Goal: Use online tool/utility: Utilize a website feature to perform a specific function

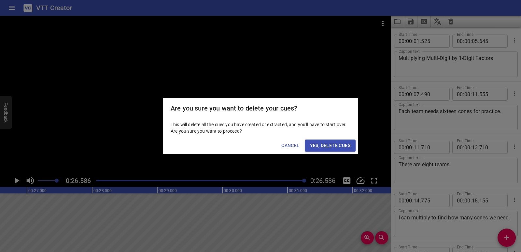
scroll to position [72, 0]
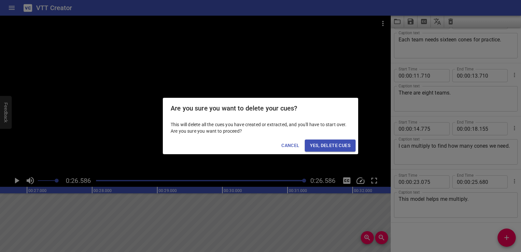
click at [343, 146] on span "Yes, Delete Cues" at bounding box center [330, 145] width 40 height 8
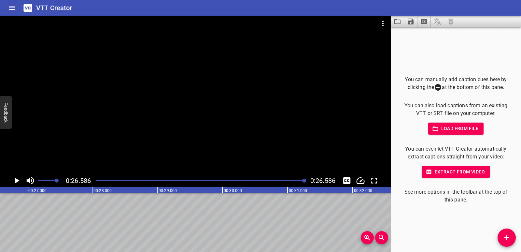
click at [382, 24] on icon "Video Options" at bounding box center [383, 24] width 8 height 8
click at [387, 24] on li "Select New Video File..." at bounding box center [407, 24] width 65 height 12
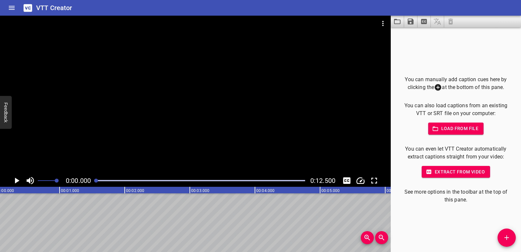
scroll to position [0, 0]
click at [15, 178] on icon "Play/Pause" at bounding box center [17, 181] width 10 height 10
click at [15, 178] on icon "Play/Pause" at bounding box center [16, 180] width 5 height 6
click at [309, 138] on div at bounding box center [195, 95] width 391 height 159
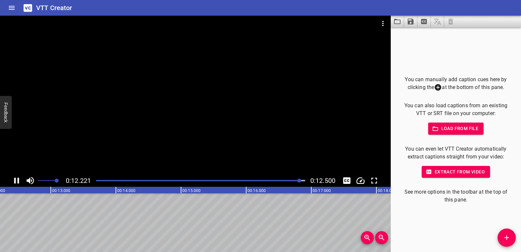
scroll to position [0, 814]
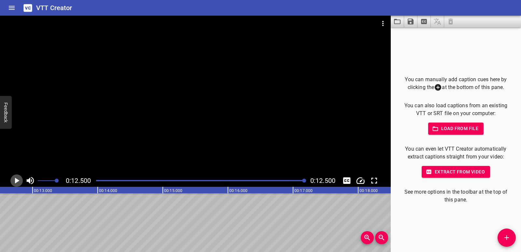
click at [18, 178] on icon "Play/Pause" at bounding box center [17, 181] width 10 height 10
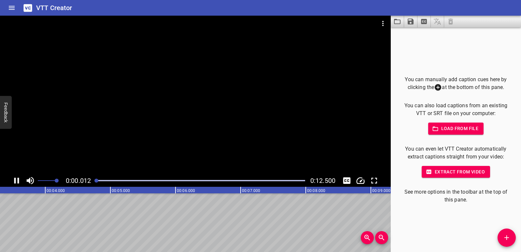
click at [18, 178] on icon "Play/Pause" at bounding box center [16, 180] width 5 height 6
click at [511, 236] on span "Add Cue" at bounding box center [507, 237] width 18 height 8
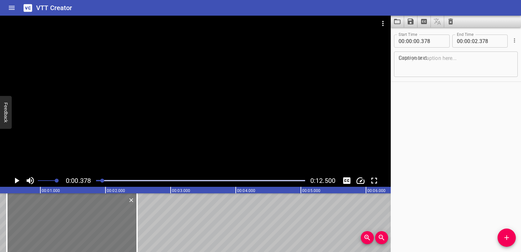
drag, startPoint x: 107, startPoint y: 219, endPoint x: 114, endPoint y: 219, distance: 6.8
click at [114, 219] on div at bounding box center [72, 222] width 130 height 59
type input "483"
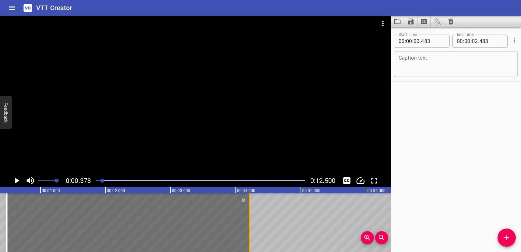
drag, startPoint x: 135, startPoint y: 223, endPoint x: 247, endPoint y: 223, distance: 112.3
click at [247, 223] on div at bounding box center [249, 222] width 7 height 59
type input "04"
type input "208"
click at [428, 62] on textarea at bounding box center [456, 64] width 115 height 19
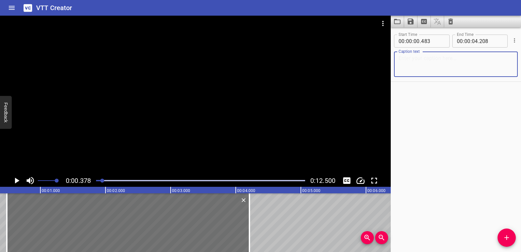
paste textarea "Maps help you know where you are and where to go."
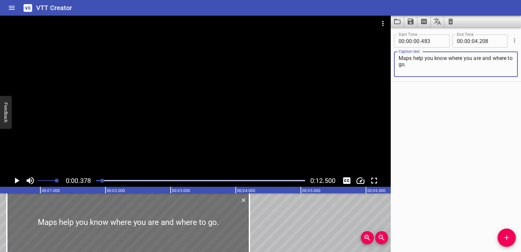
type textarea "Maps help you know where you are and where to go."
click at [18, 179] on icon "Play/Pause" at bounding box center [17, 181] width 10 height 10
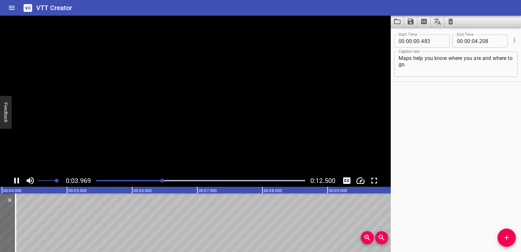
click at [18, 179] on icon "Play/Pause" at bounding box center [16, 180] width 5 height 6
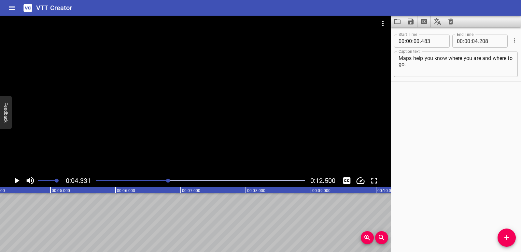
scroll to position [0, 282]
click at [514, 235] on span "Add Cue" at bounding box center [507, 237] width 18 height 8
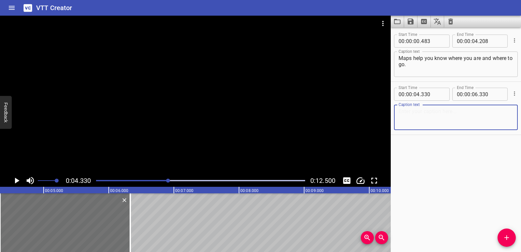
paste textarea "There are different types of maps like city maps,"
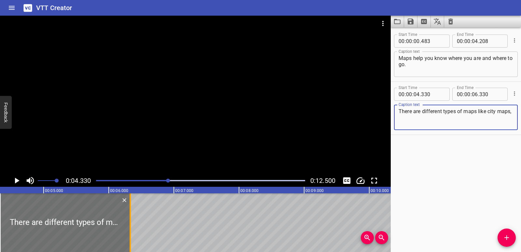
type textarea "There are different types of maps like city maps,"
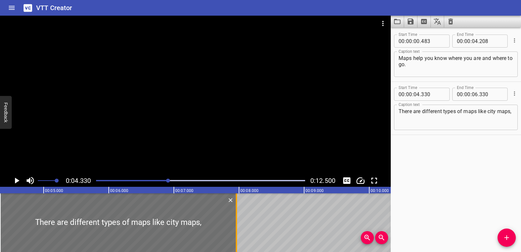
drag, startPoint x: 130, startPoint y: 214, endPoint x: 235, endPoint y: 214, distance: 105.5
click at [235, 214] on div at bounding box center [236, 222] width 7 height 59
type input "07"
type input "960"
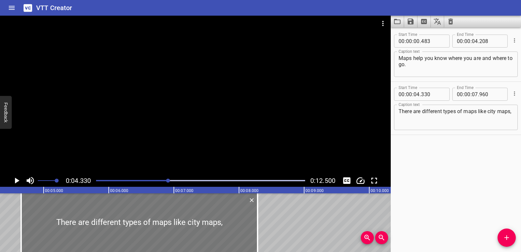
drag, startPoint x: 176, startPoint y: 214, endPoint x: 197, endPoint y: 217, distance: 21.4
click at [197, 217] on div at bounding box center [139, 222] width 236 height 59
type input "655"
type input "08"
type input "285"
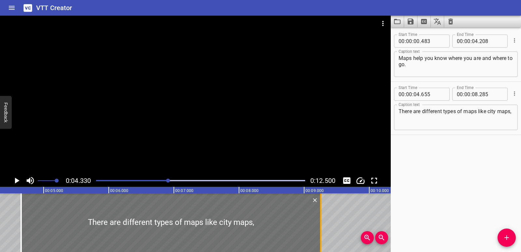
drag, startPoint x: 258, startPoint y: 223, endPoint x: 321, endPoint y: 225, distance: 63.2
click at [321, 225] on div at bounding box center [321, 222] width 7 height 59
type input "09"
type input "255"
click at [16, 182] on icon "Play/Pause" at bounding box center [17, 180] width 5 height 6
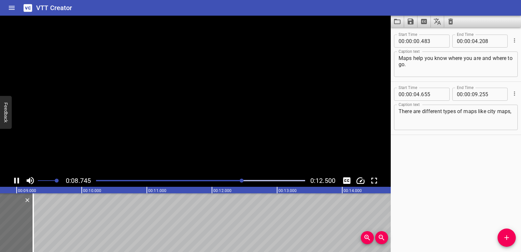
click at [16, 182] on icon "Play/Pause" at bounding box center [17, 181] width 10 height 10
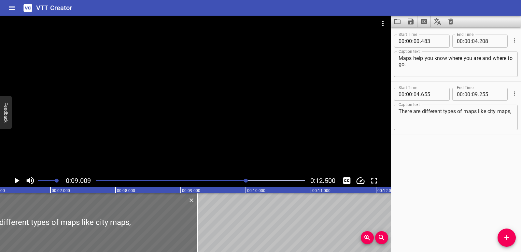
scroll to position [0, 402]
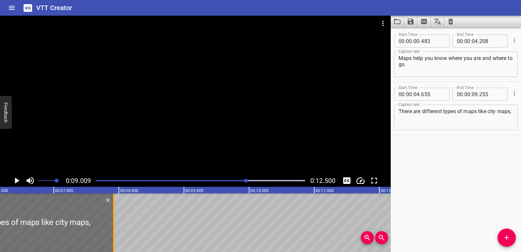
drag, startPoint x: 202, startPoint y: 227, endPoint x: 115, endPoint y: 223, distance: 87.0
click at [115, 223] on div at bounding box center [113, 222] width 7 height 59
type input "07"
click at [111, 224] on div at bounding box center [111, 222] width 1 height 59
type input "895"
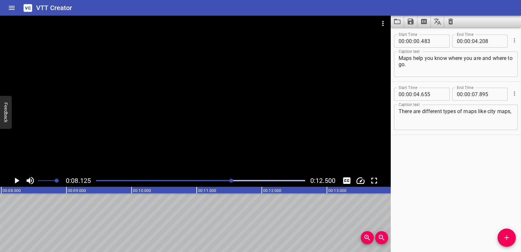
scroll to position [0, 529]
click at [511, 237] on span "Add Cue" at bounding box center [507, 237] width 18 height 8
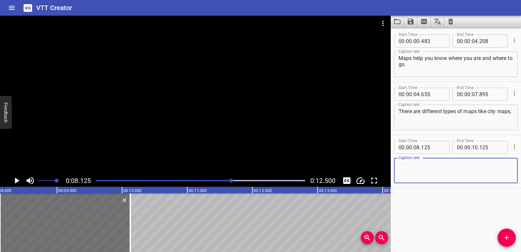
paste textarea "physical maps, and topographic maps."
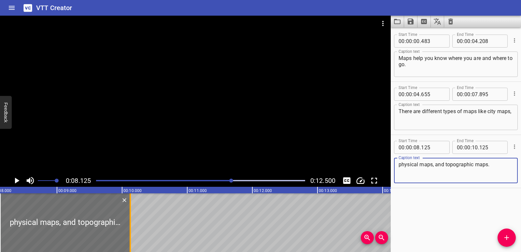
type textarea "physical maps, and topographic maps."
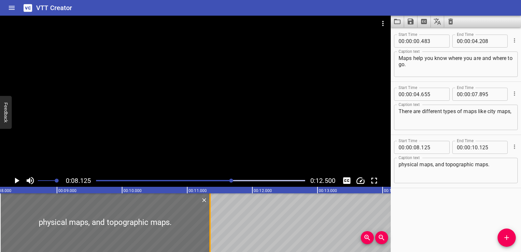
drag, startPoint x: 129, startPoint y: 217, endPoint x: 207, endPoint y: 217, distance: 78.5
click at [207, 217] on div at bounding box center [210, 222] width 7 height 59
type input "11"
type input "330"
click at [15, 180] on icon "Play/Pause" at bounding box center [17, 180] width 5 height 6
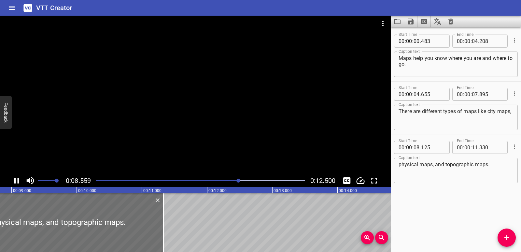
click at [300, 178] on div at bounding box center [200, 180] width 217 height 9
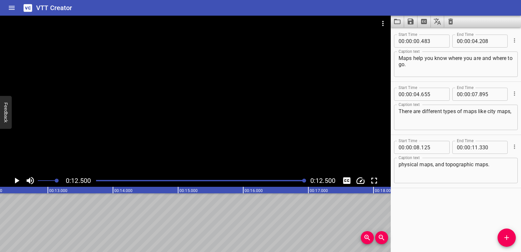
scroll to position [0, 814]
click at [18, 179] on icon "Play/Pause" at bounding box center [17, 181] width 10 height 10
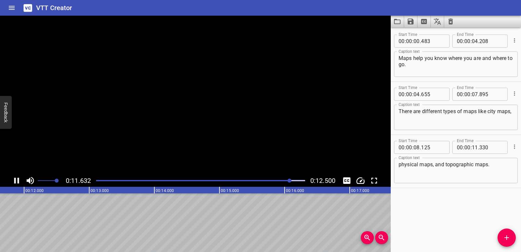
click at [18, 179] on icon "Play/Pause" at bounding box center [16, 180] width 5 height 6
click at [120, 179] on div at bounding box center [200, 180] width 217 height 9
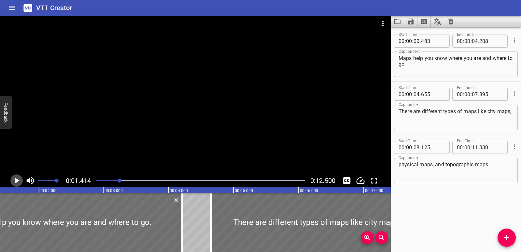
click at [16, 181] on icon "Play/Pause" at bounding box center [17, 180] width 5 height 6
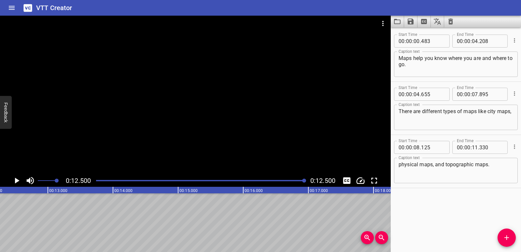
scroll to position [0, 814]
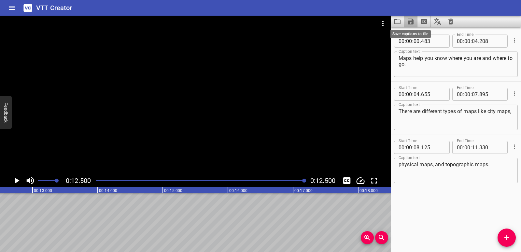
click at [411, 22] on icon "Save captions to file" at bounding box center [411, 22] width 6 height 6
click at [417, 34] on li "Save to VTT file" at bounding box center [428, 36] width 48 height 12
click at [383, 20] on icon "Video Options" at bounding box center [383, 24] width 8 height 8
click at [386, 25] on li "Select New Video File..." at bounding box center [407, 24] width 65 height 12
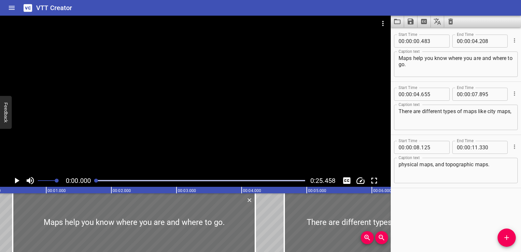
scroll to position [0, 0]
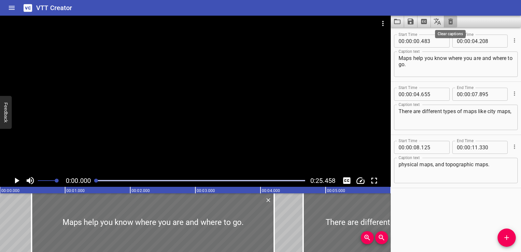
click at [448, 25] on icon "Clear captions" at bounding box center [451, 22] width 8 height 8
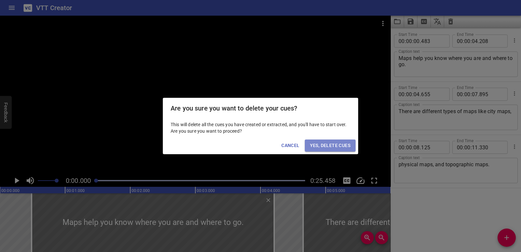
click at [343, 144] on span "Yes, Delete Cues" at bounding box center [330, 145] width 40 height 8
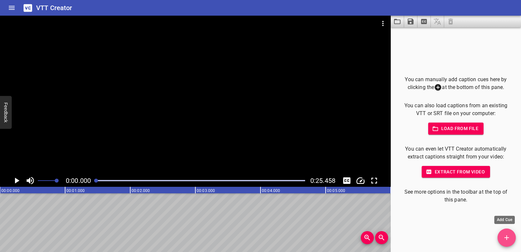
click at [507, 236] on icon "Add Cue" at bounding box center [507, 237] width 8 height 8
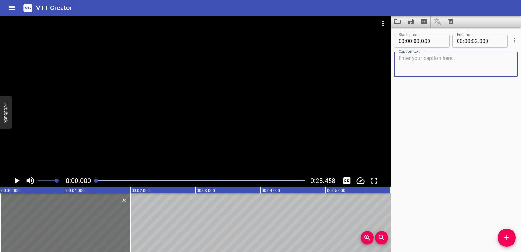
click at [160, 143] on div at bounding box center [195, 95] width 391 height 159
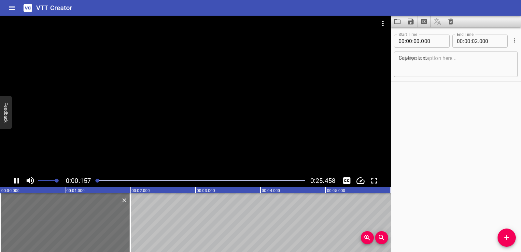
scroll to position [0, 10]
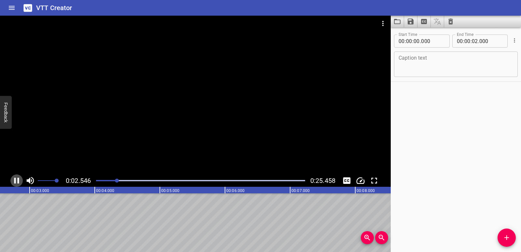
click at [19, 180] on icon "Play/Pause" at bounding box center [16, 180] width 5 height 6
click at [426, 58] on textarea at bounding box center [456, 64] width 115 height 19
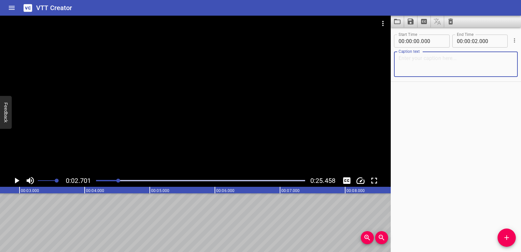
paste textarea "Physical maps show natural land and water features like mountains, volcanoes, a…"
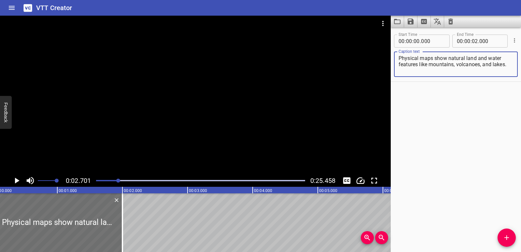
scroll to position [0, 0]
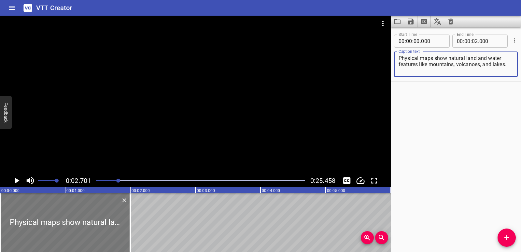
type textarea "Physical maps show natural land and water features like mountains, volcanoes, a…"
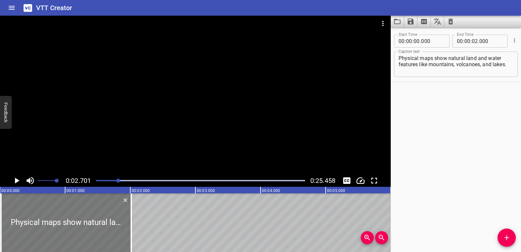
click at [71, 215] on div at bounding box center [66, 222] width 130 height 59
type input "015"
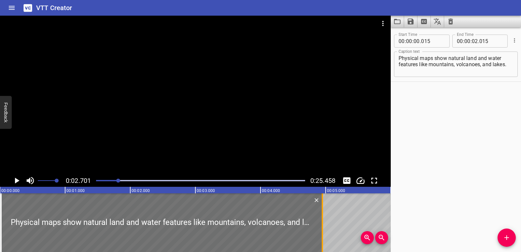
drag, startPoint x: 130, startPoint y: 213, endPoint x: 321, endPoint y: 210, distance: 191.2
click at [321, 210] on div at bounding box center [322, 222] width 7 height 59
type input "04"
type input "950"
drag, startPoint x: 118, startPoint y: 181, endPoint x: 79, endPoint y: 187, distance: 39.8
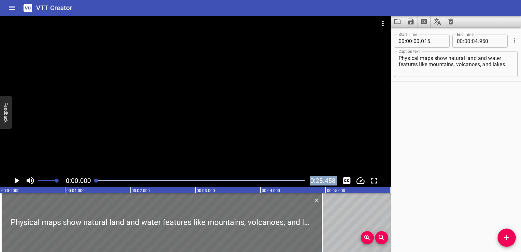
click at [79, 187] on div "0:00.000 0:25.458 00:00.000 00:01.000 00:02.000 00:03.000 00:04.000 00:05.000 0…" at bounding box center [195, 134] width 391 height 236
click at [18, 179] on icon "Play/Pause" at bounding box center [17, 181] width 10 height 10
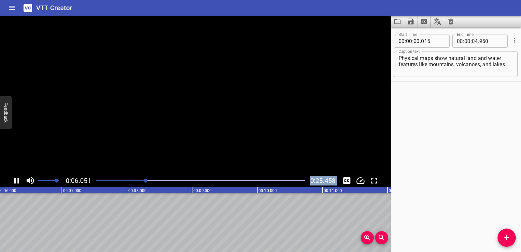
click at [18, 179] on icon "Play/Pause" at bounding box center [16, 180] width 5 height 6
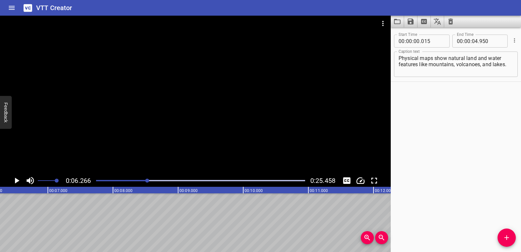
click at [128, 178] on div at bounding box center [200, 180] width 217 height 9
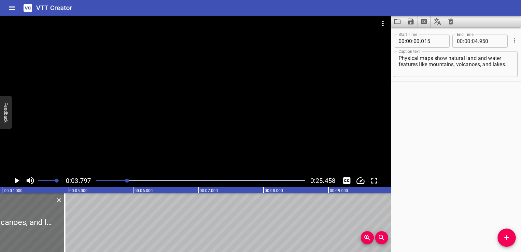
scroll to position [0, 247]
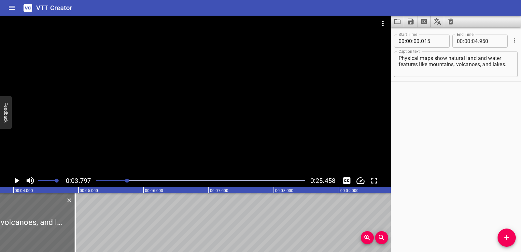
click at [14, 180] on icon "Play/Pause" at bounding box center [17, 181] width 10 height 10
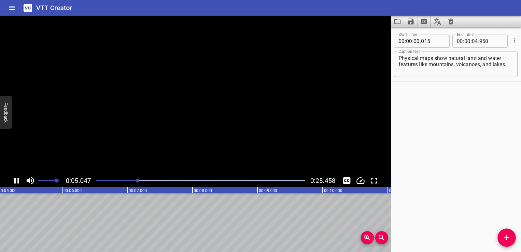
click at [14, 180] on icon "Play/Pause" at bounding box center [17, 181] width 10 height 10
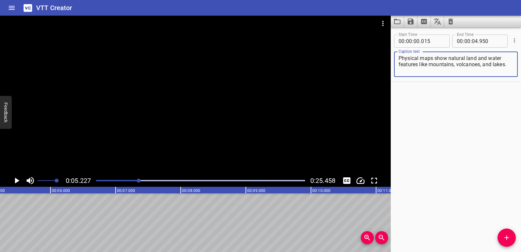
drag, startPoint x: 455, startPoint y: 65, endPoint x: 508, endPoint y: 65, distance: 52.4
click at [508, 65] on textarea "Physical maps show natural land and water features like mountains, volcanoes, a…" at bounding box center [456, 64] width 115 height 19
type textarea "Physical maps show natural land and water features like mountains,"
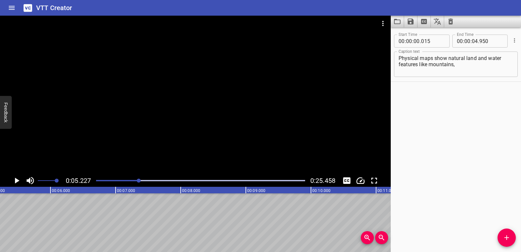
click at [99, 178] on div at bounding box center [200, 180] width 217 height 9
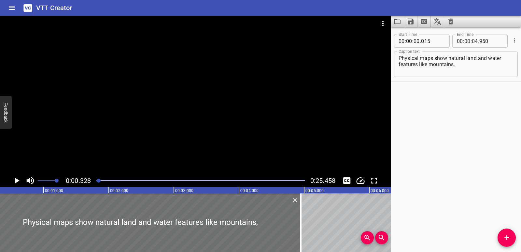
click at [17, 178] on icon "Play/Pause" at bounding box center [17, 181] width 10 height 10
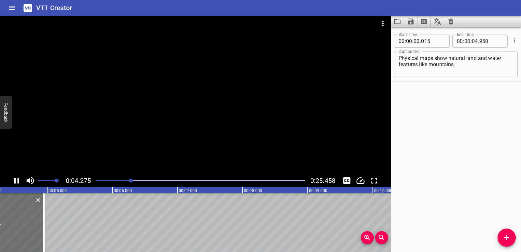
click at [16, 178] on icon "Play/Pause" at bounding box center [17, 181] width 10 height 10
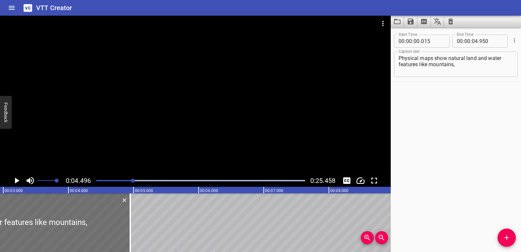
scroll to position [0, 175]
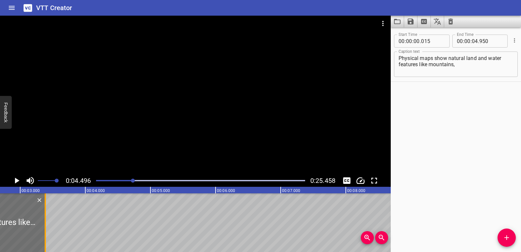
drag, startPoint x: 148, startPoint y: 224, endPoint x: 45, endPoint y: 225, distance: 103.2
click at [45, 225] on div at bounding box center [45, 222] width 7 height 59
type input "03"
type input "365"
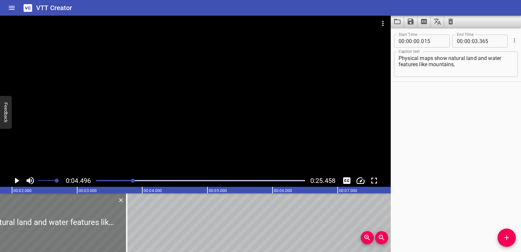
drag, startPoint x: 97, startPoint y: 226, endPoint x: 122, endPoint y: 226, distance: 25.7
click at [122, 226] on div at bounding box center [17, 222] width 218 height 59
type input "410"
type input "760"
drag, startPoint x: 293, startPoint y: 227, endPoint x: 347, endPoint y: 230, distance: 53.8
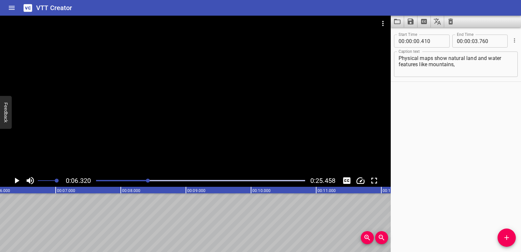
scroll to position [0, 412]
click at [512, 234] on span "Add Cue" at bounding box center [507, 237] width 18 height 8
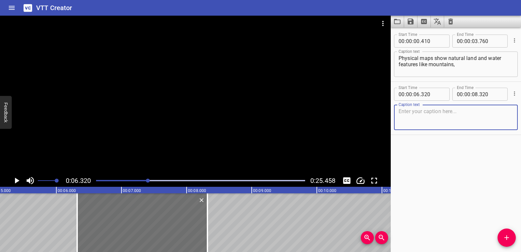
scroll to position [0, 324]
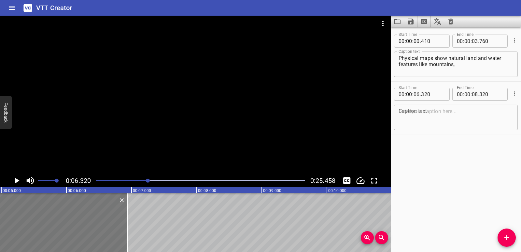
drag, startPoint x: 157, startPoint y: 223, endPoint x: 67, endPoint y: 224, distance: 89.9
click at [67, 224] on div at bounding box center [62, 222] width 130 height 59
type input "04"
type input "940"
type input "06"
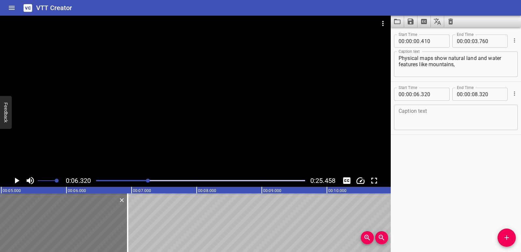
type input "940"
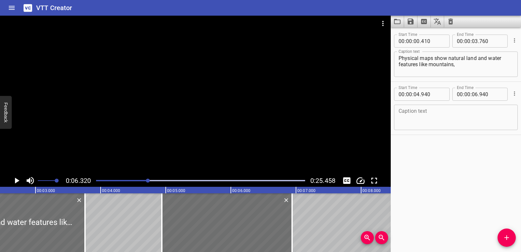
scroll to position [0, 157]
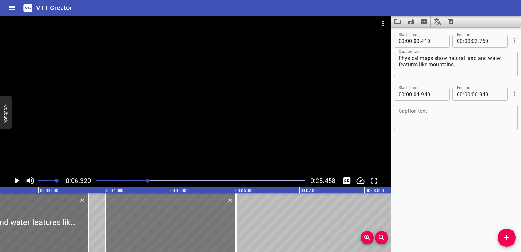
drag, startPoint x: 184, startPoint y: 223, endPoint x: 124, endPoint y: 229, distance: 59.5
click at [124, 229] on div at bounding box center [171, 222] width 130 height 59
type input "030"
click at [444, 128] on div "Caption text" at bounding box center [456, 117] width 124 height 25
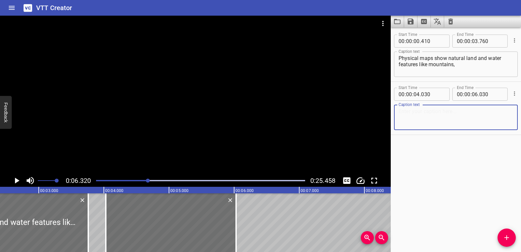
paste textarea "volcanoes, and lakes."
click at [400, 111] on textarea "volcanoes, and lakes." at bounding box center [456, 117] width 115 height 19
type textarea "volcanoes, and lakes."
click at [16, 180] on icon "Play/Pause" at bounding box center [17, 180] width 5 height 6
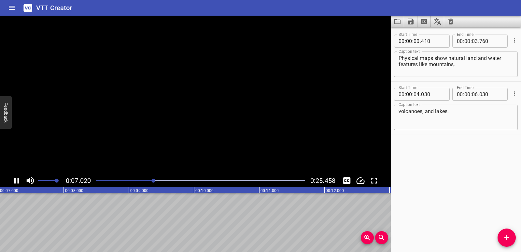
click at [16, 180] on icon "Play/Pause" at bounding box center [17, 181] width 10 height 10
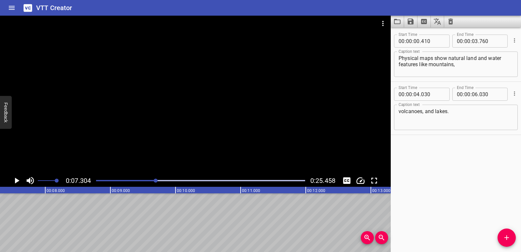
click at [110, 178] on div at bounding box center [200, 180] width 217 height 9
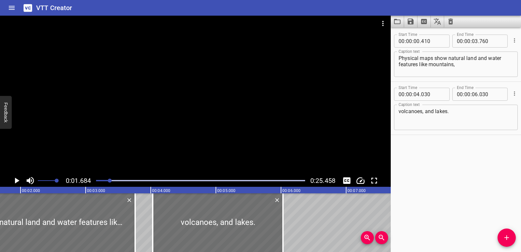
click at [15, 180] on icon "Play/Pause" at bounding box center [17, 180] width 5 height 6
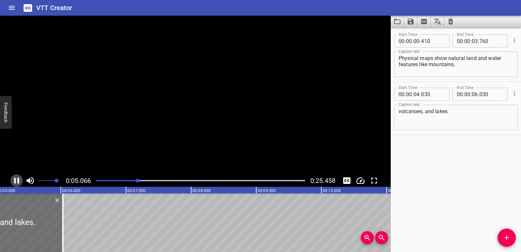
click at [15, 180] on icon "Play/Pause" at bounding box center [16, 180] width 5 height 6
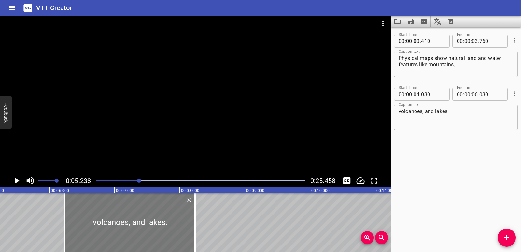
drag, startPoint x: 21, startPoint y: 215, endPoint x: 165, endPoint y: 214, distance: 143.6
click at [165, 214] on div at bounding box center [130, 222] width 130 height 59
type input "06"
type input "235"
type input "08"
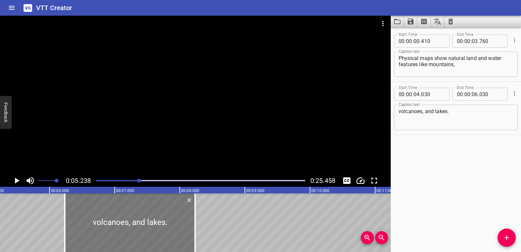
type input "235"
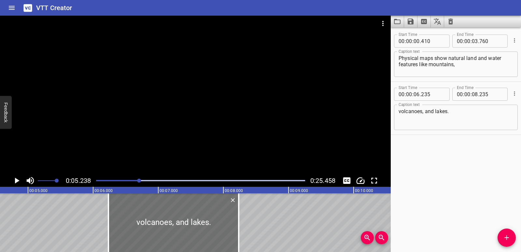
scroll to position [0, 288]
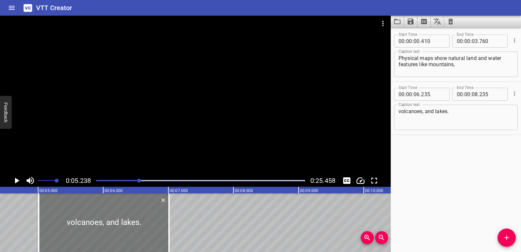
drag, startPoint x: 157, startPoint y: 224, endPoint x: 77, endPoint y: 223, distance: 79.8
click at [77, 223] on div at bounding box center [104, 222] width 130 height 59
type input "05"
type input "010"
type input "07"
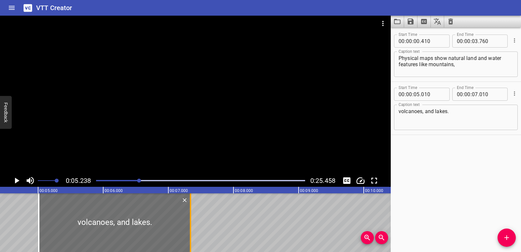
drag, startPoint x: 169, startPoint y: 221, endPoint x: 190, endPoint y: 220, distance: 21.5
click at [190, 220] on div at bounding box center [190, 222] width 1 height 59
type input "340"
click at [130, 178] on div at bounding box center [200, 180] width 217 height 9
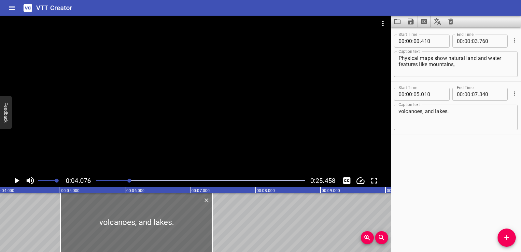
scroll to position [0, 265]
click at [19, 180] on icon "Play/Pause" at bounding box center [17, 180] width 5 height 6
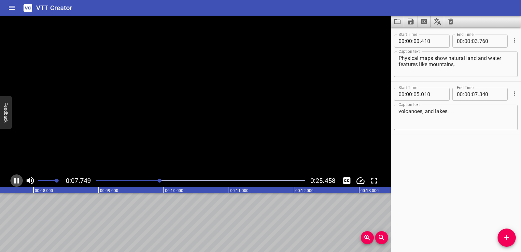
click at [19, 180] on icon "Play/Pause" at bounding box center [17, 181] width 10 height 10
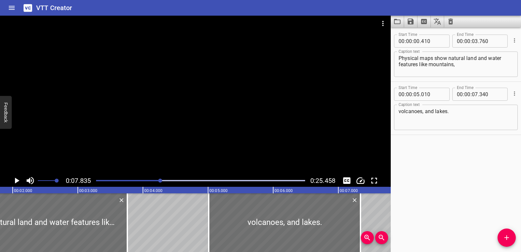
scroll to position [0, 7]
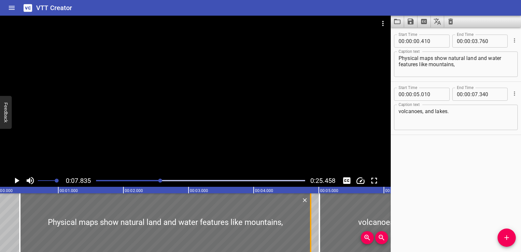
drag, startPoint x: 236, startPoint y: 222, endPoint x: 309, endPoint y: 219, distance: 72.7
click at [309, 219] on div at bounding box center [310, 222] width 7 height 59
type input "04"
type input "875"
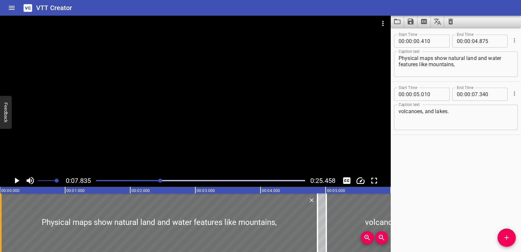
drag, startPoint x: 26, startPoint y: 236, endPoint x: 0, endPoint y: 230, distance: 26.3
click at [0, 230] on div at bounding box center [1, 222] width 7 height 59
type input "015"
click at [98, 182] on div at bounding box center [200, 180] width 217 height 9
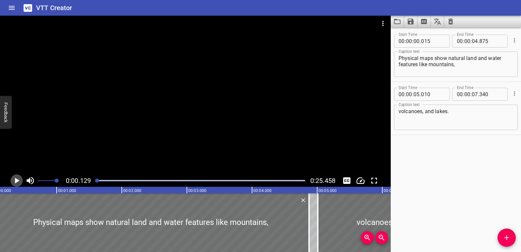
click at [17, 183] on icon "Play/Pause" at bounding box center [17, 181] width 10 height 10
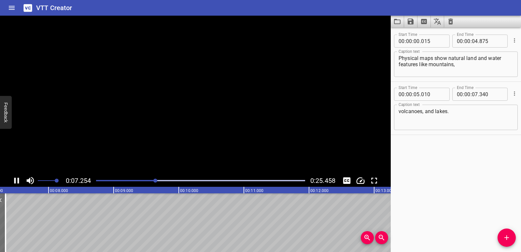
click at [17, 183] on icon "Play/Pause" at bounding box center [17, 181] width 10 height 10
click at [508, 238] on icon "Add Cue" at bounding box center [507, 237] width 8 height 8
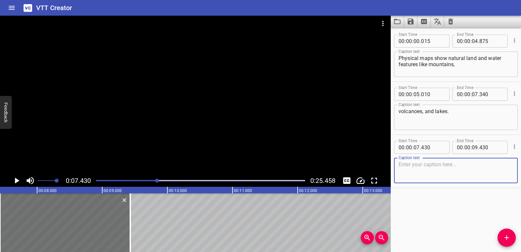
paste textarea "Physical maps can show elevation. Elevation is the height above, or below, the …"
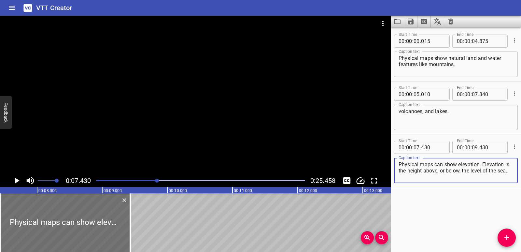
drag, startPoint x: 483, startPoint y: 164, endPoint x: 484, endPoint y: 175, distance: 10.8
click at [484, 175] on textarea "Physical maps can show elevation. Elevation is the height above, or below, the …" at bounding box center [456, 170] width 115 height 19
type textarea "Physical maps can show elevation."
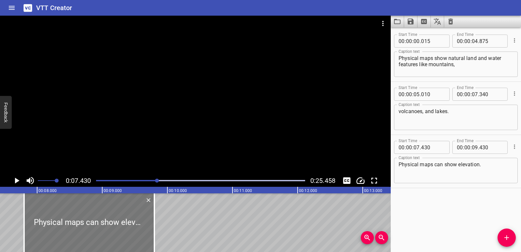
drag, startPoint x: 91, startPoint y: 226, endPoint x: 115, endPoint y: 231, distance: 24.7
click at [115, 231] on div at bounding box center [89, 222] width 130 height 59
type input "800"
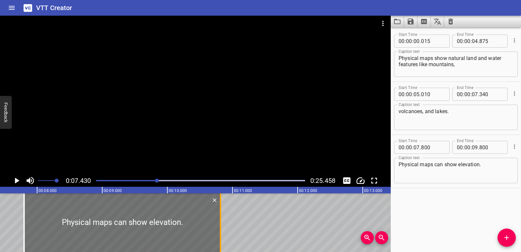
drag, startPoint x: 152, startPoint y: 227, endPoint x: 218, endPoint y: 227, distance: 66.1
click at [218, 227] on div at bounding box center [220, 222] width 7 height 59
type input "10"
type input "815"
click at [17, 182] on icon "Play/Pause" at bounding box center [17, 181] width 10 height 10
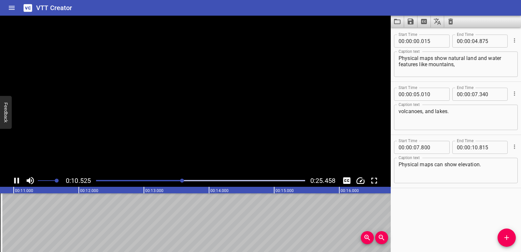
click at [17, 182] on icon "Play/Pause" at bounding box center [17, 181] width 10 height 10
click at [502, 237] on span "Add Cue" at bounding box center [507, 237] width 18 height 8
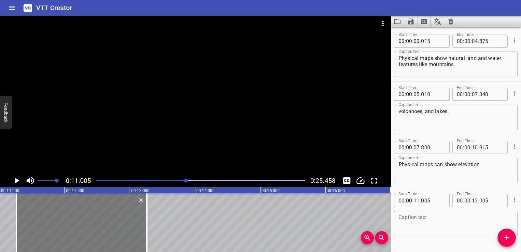
drag, startPoint x: 91, startPoint y: 215, endPoint x: 107, endPoint y: 218, distance: 17.0
click at [107, 218] on div at bounding box center [82, 222] width 130 height 59
type input "260"
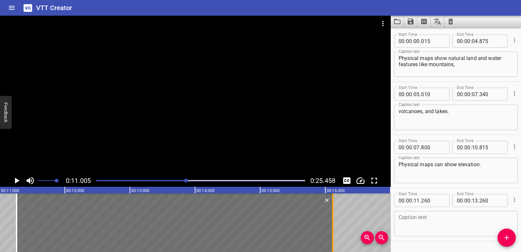
drag, startPoint x: 147, startPoint y: 218, endPoint x: 333, endPoint y: 209, distance: 186.2
click at [333, 209] on div at bounding box center [332, 222] width 1 height 59
type input "16"
type input "115"
click at [435, 215] on textarea at bounding box center [456, 223] width 115 height 19
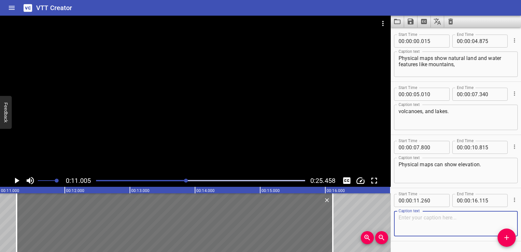
paste textarea "Elevation is the height above, or below, the level of the sea."
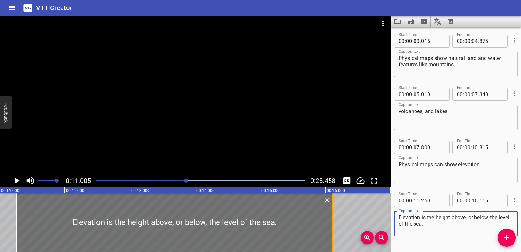
type textarea "Elevation is the height above, or below, the level of the sea."
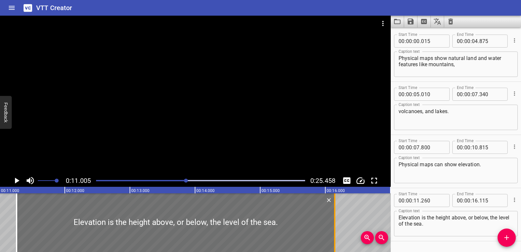
drag, startPoint x: 332, startPoint y: 221, endPoint x: 336, endPoint y: 221, distance: 3.6
click at [335, 221] on div at bounding box center [334, 222] width 1 height 59
type input "170"
click at [14, 178] on icon "Play/Pause" at bounding box center [17, 181] width 10 height 10
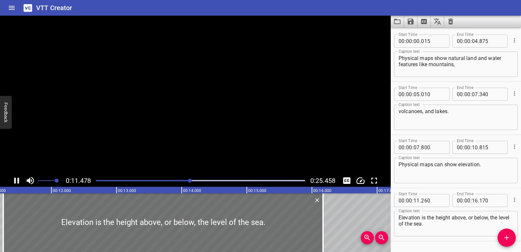
scroll to position [19, 0]
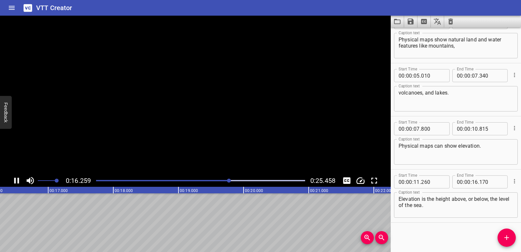
click at [14, 178] on icon "Play/Pause" at bounding box center [16, 180] width 5 height 6
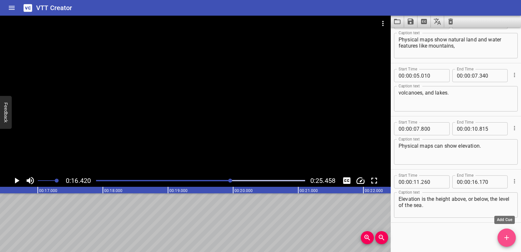
click at [507, 236] on icon "Add Cue" at bounding box center [506, 237] width 5 height 5
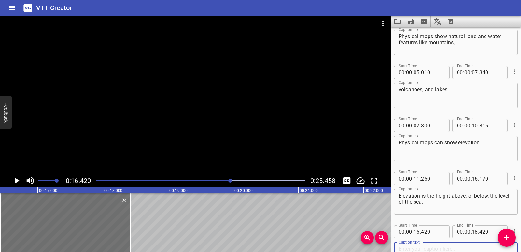
scroll to position [72, 0]
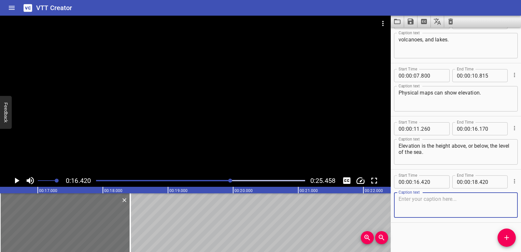
click at [415, 209] on textarea at bounding box center [456, 205] width 115 height 19
paste textarea "Some maps use colors and shading to show elevation."
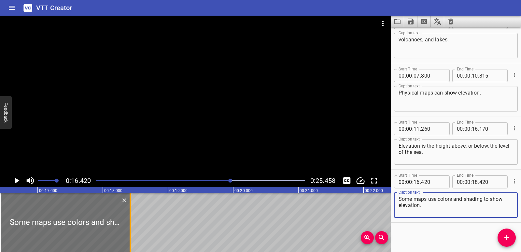
type textarea "Some maps use colors and shading to show elevation."
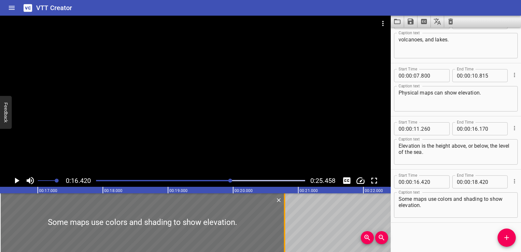
drag, startPoint x: 129, startPoint y: 217, endPoint x: 283, endPoint y: 209, distance: 154.5
click at [283, 209] on div at bounding box center [284, 222] width 7 height 59
type input "20"
type input "790"
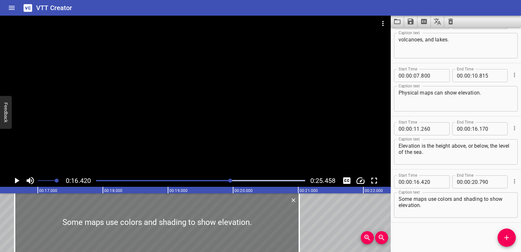
drag, startPoint x: 167, startPoint y: 209, endPoint x: 182, endPoint y: 209, distance: 14.7
click at [182, 209] on div at bounding box center [157, 222] width 285 height 59
type input "645"
type input "21"
type input "015"
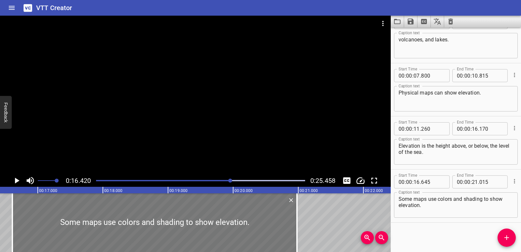
click at [225, 212] on div at bounding box center [154, 222] width 285 height 59
type input "610"
type input "20"
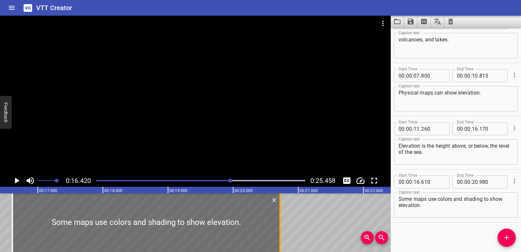
drag, startPoint x: 296, startPoint y: 222, endPoint x: 279, endPoint y: 219, distance: 17.1
click at [279, 219] on div at bounding box center [280, 222] width 7 height 59
type input "720"
click at [20, 179] on icon "Play/Pause" at bounding box center [17, 181] width 10 height 10
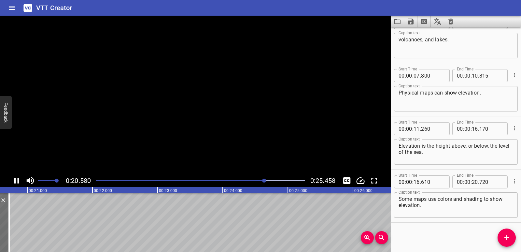
click at [20, 179] on icon "Play/Pause" at bounding box center [17, 181] width 10 height 10
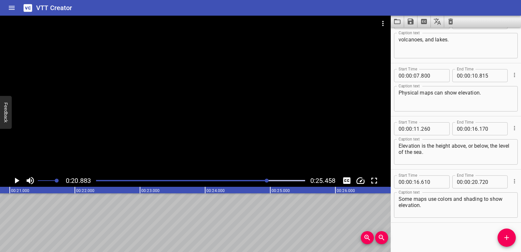
scroll to position [0, 1360]
click at [511, 235] on span "Add Cue" at bounding box center [507, 237] width 18 height 8
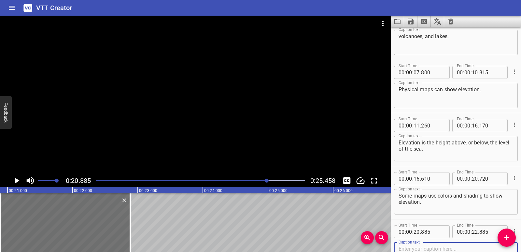
scroll to position [125, 0]
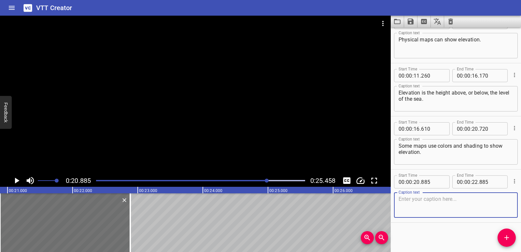
click at [430, 207] on textarea at bounding box center [456, 205] width 115 height 19
paste textarea "Other maps use lines to show elevation."
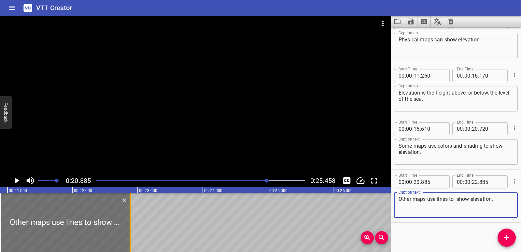
type textarea "Other maps use lines to show elevation."
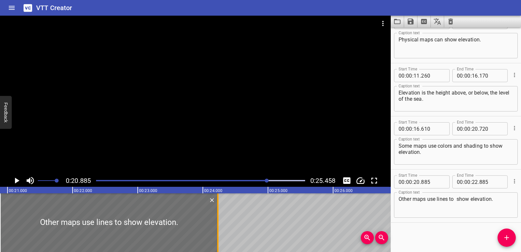
drag, startPoint x: 130, startPoint y: 219, endPoint x: 219, endPoint y: 220, distance: 88.3
click at [219, 220] on div at bounding box center [217, 222] width 1 height 59
type input "24"
type input "240"
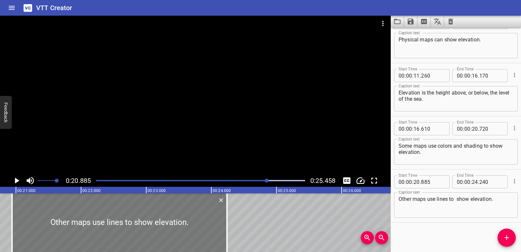
drag, startPoint x: 3, startPoint y: 212, endPoint x: 15, endPoint y: 214, distance: 12.1
click at [15, 214] on div at bounding box center [12, 222] width 7 height 59
type input "940"
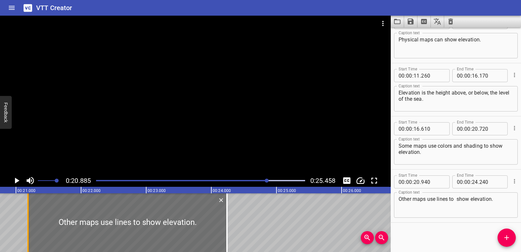
drag, startPoint x: 11, startPoint y: 214, endPoint x: 27, endPoint y: 215, distance: 16.0
click at [27, 215] on div at bounding box center [27, 222] width 1 height 59
type input "21"
type input "185"
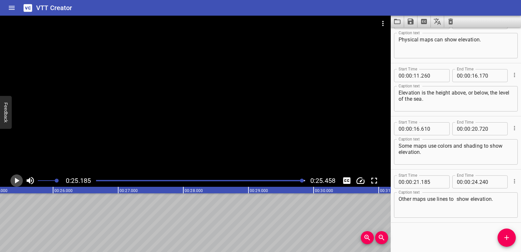
click at [14, 181] on icon "Play/Pause" at bounding box center [17, 181] width 10 height 10
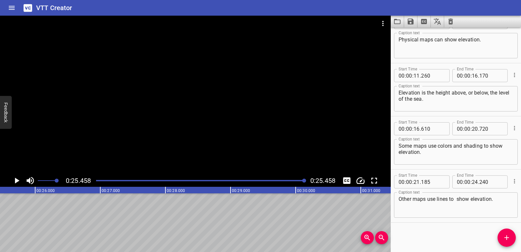
click at [239, 178] on div at bounding box center [200, 180] width 217 height 9
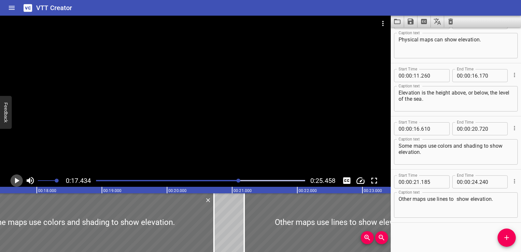
click at [14, 178] on icon "Play/Pause" at bounding box center [17, 181] width 10 height 10
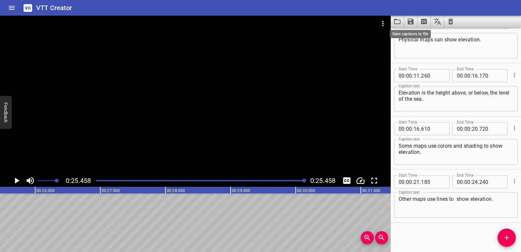
click at [413, 23] on icon "Save captions to file" at bounding box center [411, 22] width 6 height 6
click at [419, 36] on li "Save to VTT file" at bounding box center [428, 36] width 48 height 12
click at [453, 26] on button "Clear captions" at bounding box center [450, 22] width 13 height 12
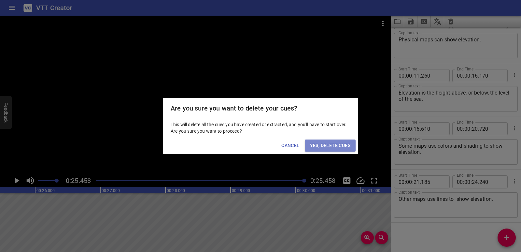
click at [345, 145] on span "Yes, Delete Cues" at bounding box center [330, 145] width 40 height 8
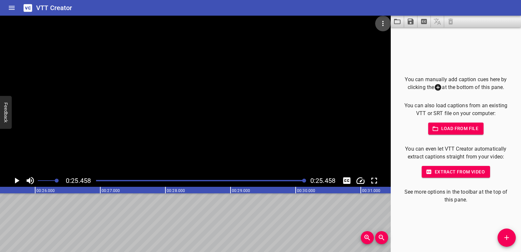
click at [382, 27] on icon "Video Options" at bounding box center [383, 24] width 8 height 8
click at [387, 24] on li "Select New Video File..." at bounding box center [407, 24] width 65 height 12
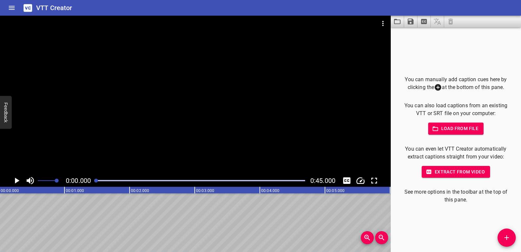
scroll to position [0, 0]
click at [510, 239] on icon "Add Cue" at bounding box center [507, 237] width 8 height 8
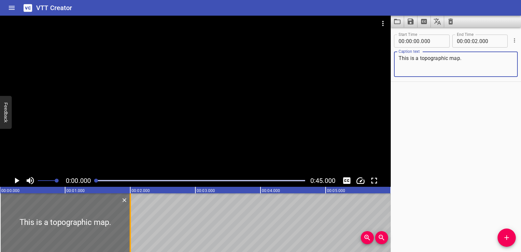
type textarea "This is a topographic map."
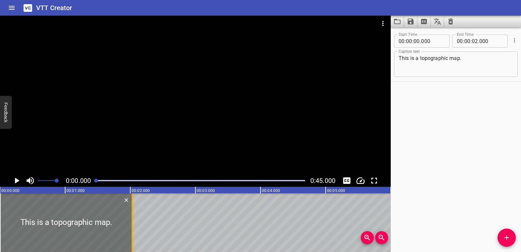
click at [132, 218] on div at bounding box center [132, 222] width 1 height 59
type input "030"
drag, startPoint x: 0, startPoint y: 221, endPoint x: 3, endPoint y: 222, distance: 3.3
click at [3, 222] on div at bounding box center [3, 222] width 1 height 59
type input "050"
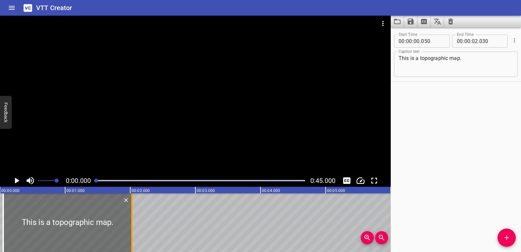
click at [129, 229] on div at bounding box center [132, 222] width 7 height 59
type input "025"
click at [19, 178] on icon "Play/Pause" at bounding box center [17, 181] width 10 height 10
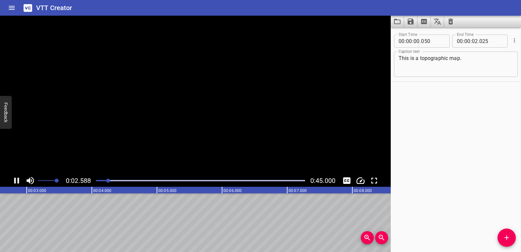
click at [19, 178] on icon "Play/Pause" at bounding box center [17, 181] width 10 height 10
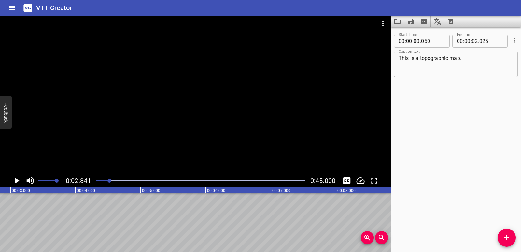
click at [502, 239] on span "Add Cue" at bounding box center [507, 237] width 18 height 8
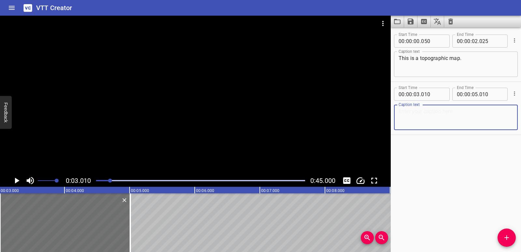
paste textarea "The curved lines are called contour lines."
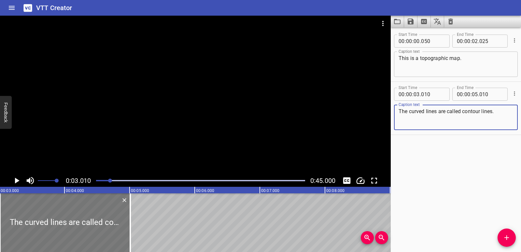
type textarea "The curved lines are called contour lines."
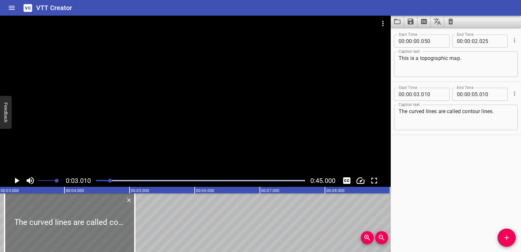
drag, startPoint x: 92, startPoint y: 227, endPoint x: 96, endPoint y: 228, distance: 4.6
click at [96, 228] on div at bounding box center [70, 222] width 130 height 59
type input "080"
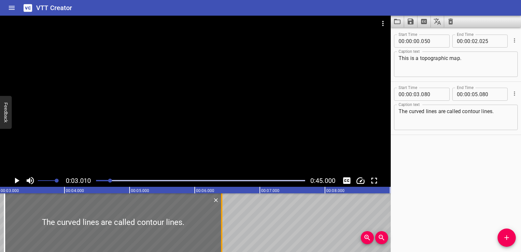
drag, startPoint x: 136, startPoint y: 225, endPoint x: 223, endPoint y: 224, distance: 86.9
click at [223, 224] on div at bounding box center [222, 222] width 7 height 59
type input "06"
type input "415"
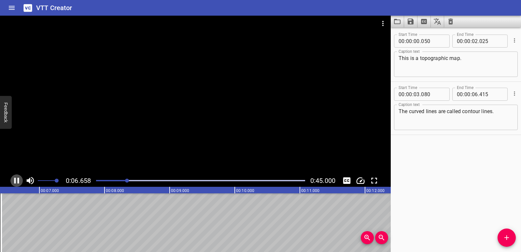
click at [19, 177] on icon "Play/Pause" at bounding box center [17, 181] width 10 height 10
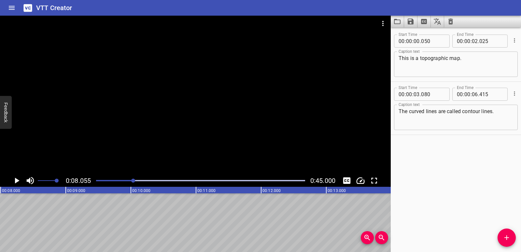
scroll to position [0, 525]
click at [510, 236] on icon "Add Cue" at bounding box center [507, 237] width 8 height 8
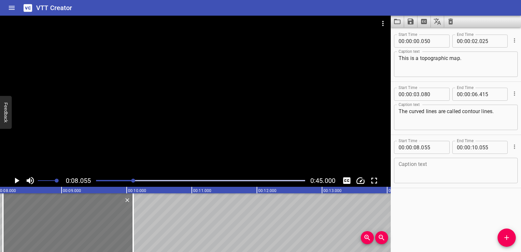
click at [111, 228] on div at bounding box center [68, 222] width 130 height 59
type input "100"
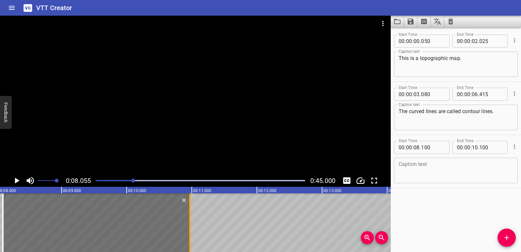
drag, startPoint x: 131, startPoint y: 227, endPoint x: 189, endPoint y: 224, distance: 57.4
click at [189, 224] on div at bounding box center [190, 222] width 7 height 59
type input "985"
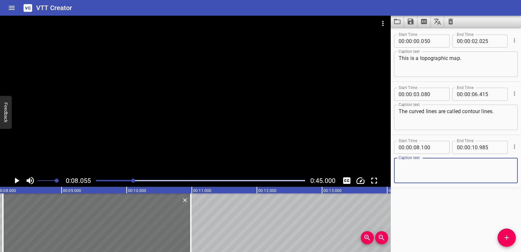
click at [440, 170] on textarea at bounding box center [456, 170] width 115 height 19
paste textarea "Contour lines show the shape of the land."
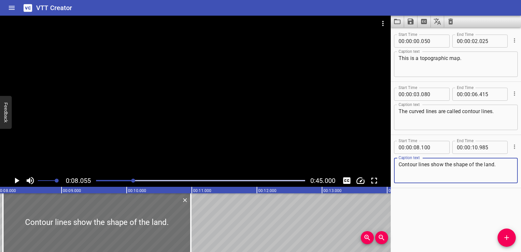
type textarea "Contour lines show the shape of the land."
click at [17, 178] on icon "Play/Pause" at bounding box center [17, 181] width 10 height 10
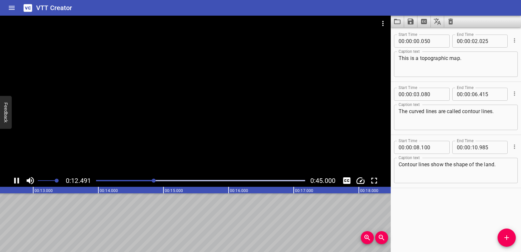
click at [16, 181] on icon "Play/Pause" at bounding box center [17, 181] width 10 height 10
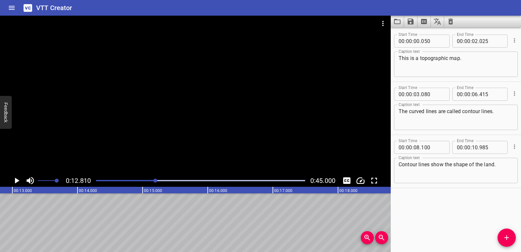
click at [501, 239] on span "Add Cue" at bounding box center [507, 237] width 18 height 8
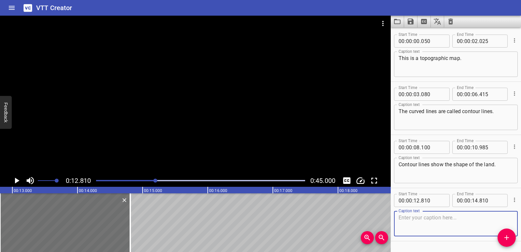
click at [412, 221] on textarea at bounding box center [456, 223] width 115 height 19
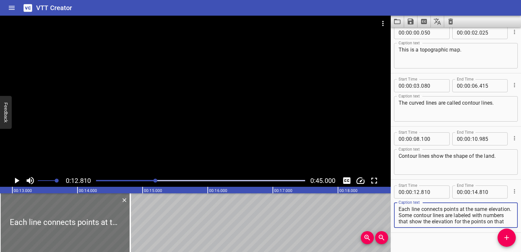
scroll to position [0, 0]
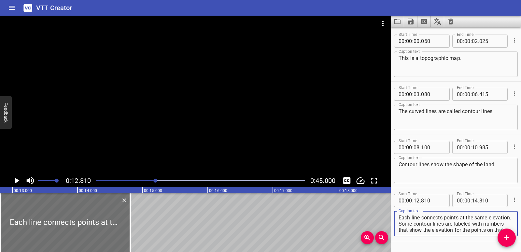
click at [438, 222] on textarea "Each line connects points at the same elevation. Some contour lines are labeled…" at bounding box center [456, 223] width 115 height 19
drag, startPoint x: 424, startPoint y: 223, endPoint x: 455, endPoint y: 230, distance: 31.5
click at [455, 230] on textarea "Each line connects points at the same elevation. Some contour lines are labeled…" at bounding box center [456, 223] width 115 height 19
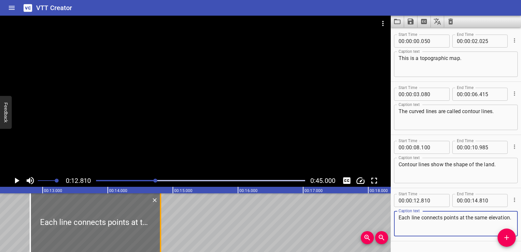
type textarea "Each line connects points at the same elevation."
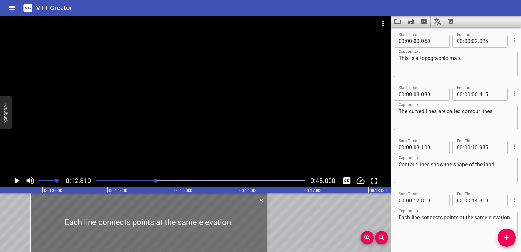
drag, startPoint x: 160, startPoint y: 223, endPoint x: 267, endPoint y: 226, distance: 106.9
click at [267, 226] on div at bounding box center [267, 222] width 1 height 59
type input "16"
type input "450"
click at [17, 179] on icon "Play/Pause" at bounding box center [17, 181] width 10 height 10
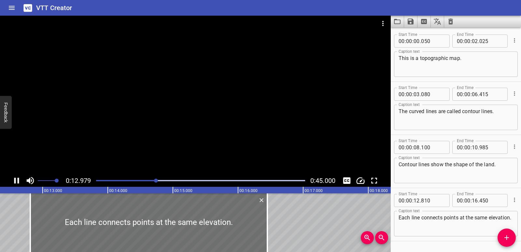
scroll to position [19, 0]
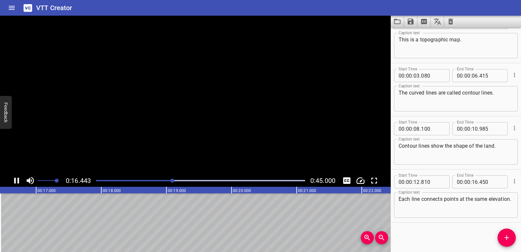
click at [17, 179] on icon "Play/Pause" at bounding box center [17, 181] width 10 height 10
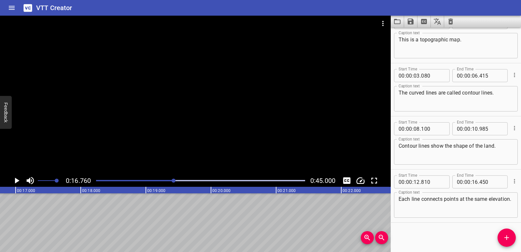
click at [504, 241] on icon "Add Cue" at bounding box center [507, 237] width 8 height 8
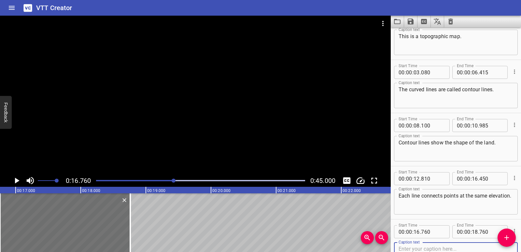
scroll to position [72, 0]
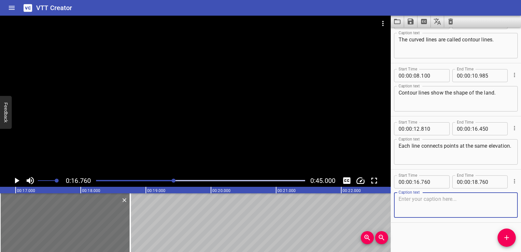
click at [418, 208] on textarea at bounding box center [456, 205] width 115 height 19
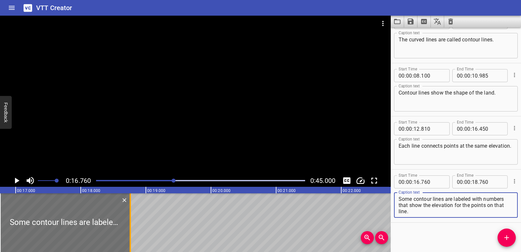
type textarea "Some contour lines are labeled with numbers that show the elevation for the poi…"
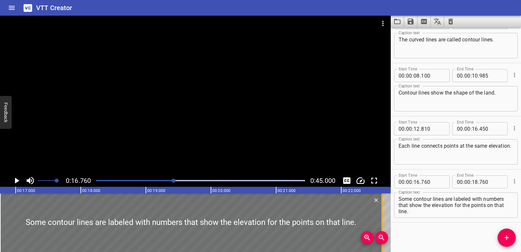
drag, startPoint x: 130, startPoint y: 223, endPoint x: 381, endPoint y: 217, distance: 251.8
click at [381, 217] on div at bounding box center [381, 222] width 1 height 59
type input "22"
type input "625"
click at [15, 181] on icon "Play/Pause" at bounding box center [17, 181] width 10 height 10
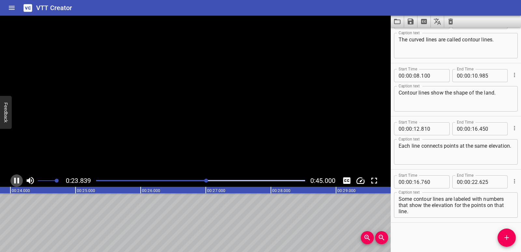
click at [18, 180] on icon "Play/Pause" at bounding box center [16, 180] width 5 height 6
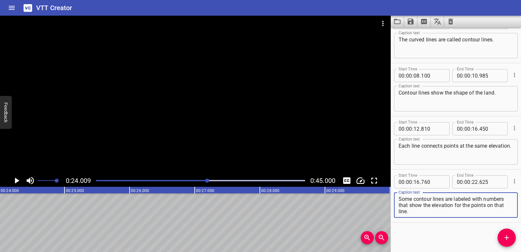
drag, startPoint x: 454, startPoint y: 204, endPoint x: 466, endPoint y: 209, distance: 13.0
click at [466, 209] on textarea "Some contour lines are labeled with numbers that show the elevation for the poi…" at bounding box center [456, 205] width 115 height 19
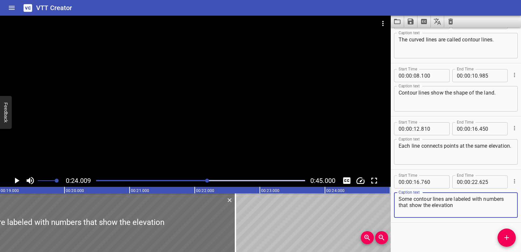
scroll to position [0, 1211]
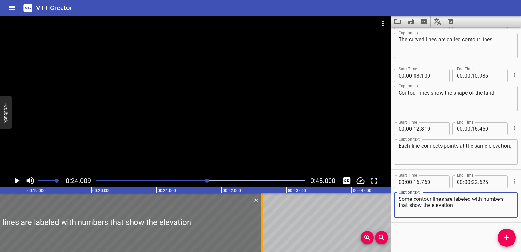
type textarea "Some contour lines are labeled with numbers that show the elevation"
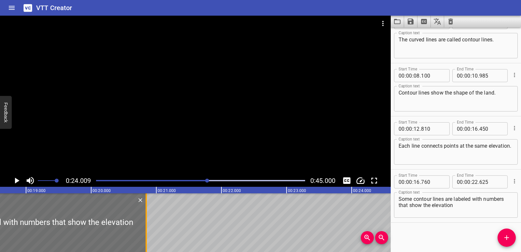
drag, startPoint x: 260, startPoint y: 225, endPoint x: 144, endPoint y: 233, distance: 116.2
click at [144, 233] on div at bounding box center [146, 222] width 7 height 59
type input "20"
type input "845"
click at [507, 236] on icon "Add Cue" at bounding box center [506, 237] width 5 height 5
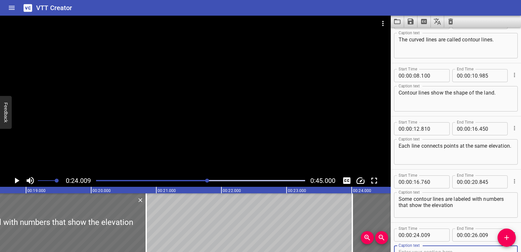
scroll to position [75, 0]
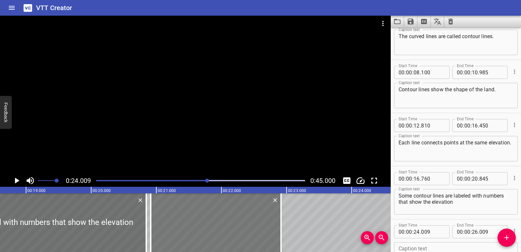
drag, startPoint x: 367, startPoint y: 212, endPoint x: 165, endPoint y: 212, distance: 201.6
click at [165, 212] on div at bounding box center [216, 222] width 130 height 59
type input "20"
type input "914"
type input "22"
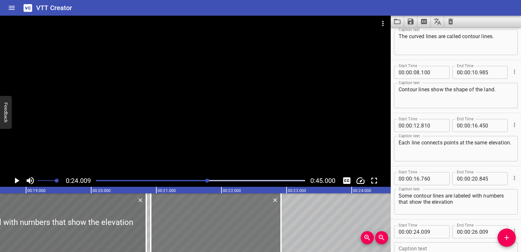
type input "914"
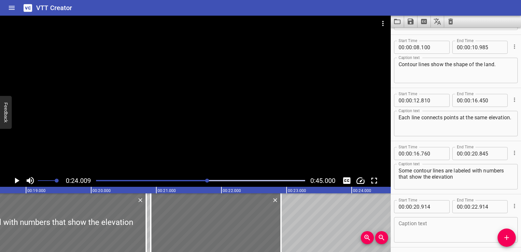
scroll to position [125, 0]
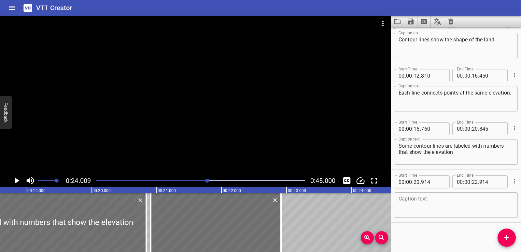
click at [421, 199] on textarea at bounding box center [456, 205] width 115 height 19
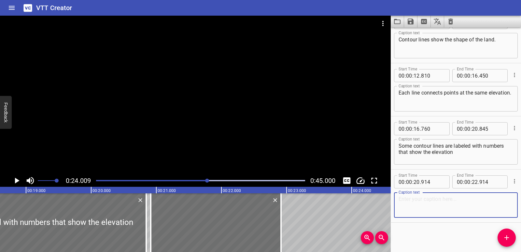
paste textarea "for the points on that line."
type textarea "for the points on that line."
click at [159, 181] on div "Play progress" at bounding box center [103, 180] width 209 height 1
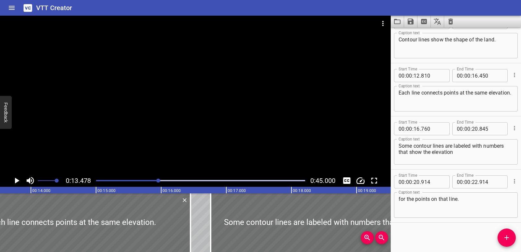
scroll to position [0, 878]
click at [12, 175] on div "0:13.478 0:45.000" at bounding box center [195, 180] width 391 height 12
click at [13, 180] on icon "Play/Pause" at bounding box center [17, 181] width 10 height 10
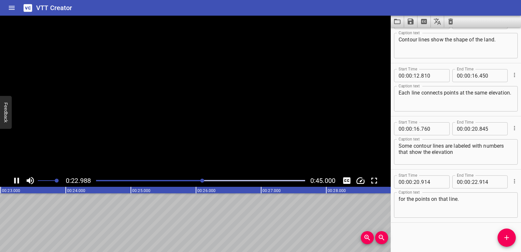
click at [13, 180] on icon "Play/Pause" at bounding box center [17, 181] width 10 height 10
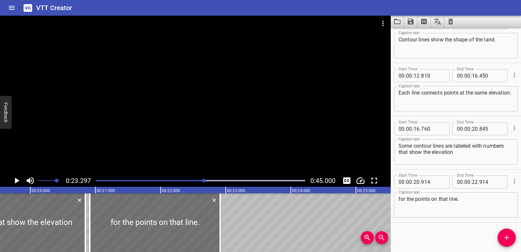
scroll to position [0, 1269]
click at [91, 229] on div at bounding box center [90, 222] width 7 height 59
type input "864"
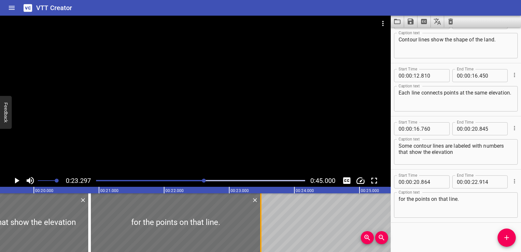
drag, startPoint x: 220, startPoint y: 224, endPoint x: 258, endPoint y: 227, distance: 37.2
click at [258, 227] on div at bounding box center [261, 222] width 7 height 59
type input "23"
type input "484"
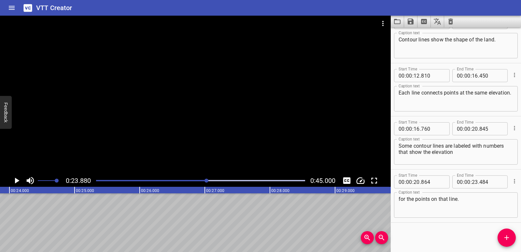
scroll to position [0, 1555]
click at [504, 237] on icon "Add Cue" at bounding box center [507, 237] width 8 height 8
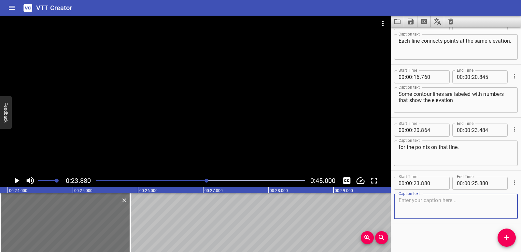
scroll to position [178, 0]
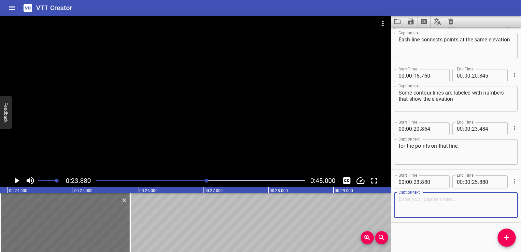
paste textarea "The shape of the line shows the shape of the mountain at that elevation."
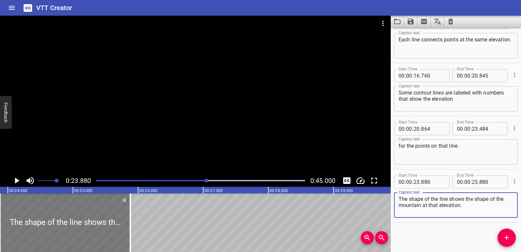
type textarea "The shape of the line shows the shape of the mountain at that elevation."
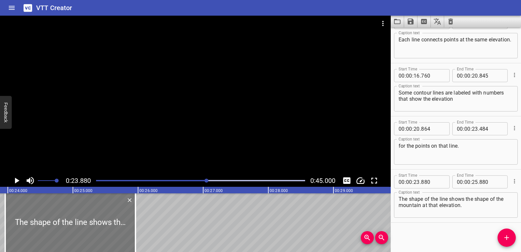
drag, startPoint x: 102, startPoint y: 222, endPoint x: 106, endPoint y: 222, distance: 4.2
click at [106, 222] on div at bounding box center [70, 222] width 130 height 59
type input "960"
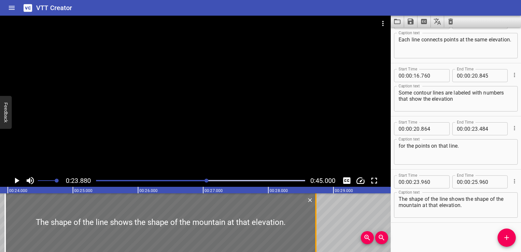
drag, startPoint x: 134, startPoint y: 219, endPoint x: 314, endPoint y: 216, distance: 180.4
click at [314, 216] on div at bounding box center [316, 222] width 7 height 59
type input "28"
type input "730"
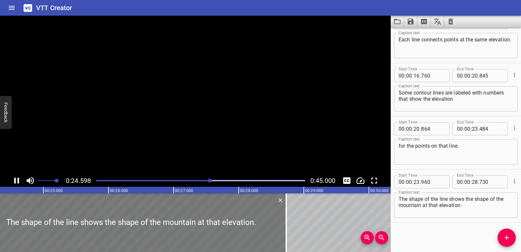
scroll to position [0, 1602]
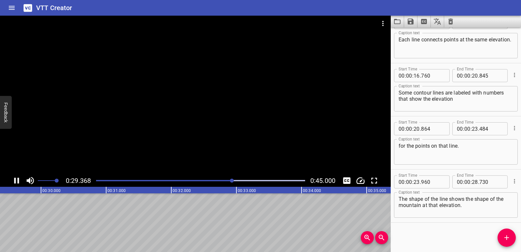
click at [16, 181] on icon "Play/Pause" at bounding box center [17, 181] width 10 height 10
click at [505, 233] on icon "Add Cue" at bounding box center [507, 237] width 8 height 8
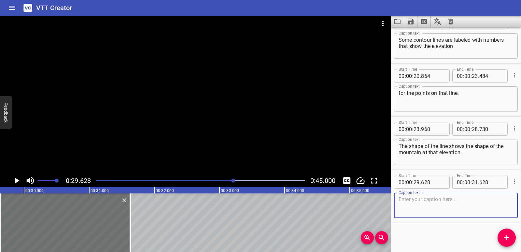
scroll to position [231, 0]
click at [419, 200] on textarea at bounding box center [456, 205] width 115 height 19
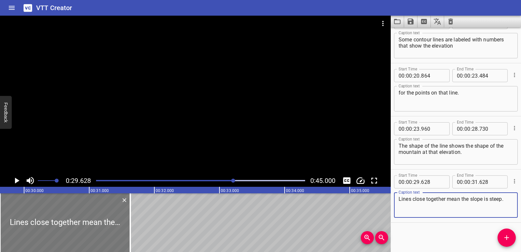
type textarea "Lines close together mean the slope is steep."
click at [77, 221] on div at bounding box center [65, 222] width 130 height 59
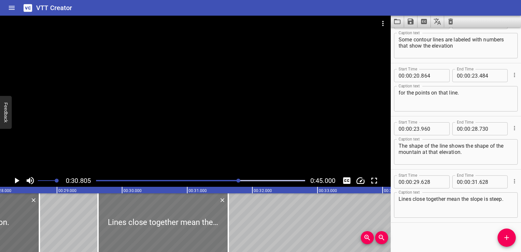
scroll to position [0, 1829]
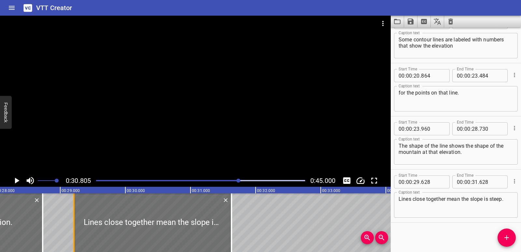
drag, startPoint x: 101, startPoint y: 214, endPoint x: 74, endPoint y: 211, distance: 27.6
click at [74, 211] on div at bounding box center [73, 222] width 1 height 59
type input "208"
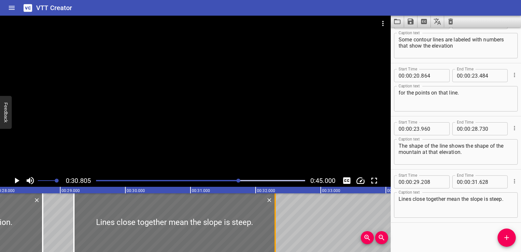
drag, startPoint x: 232, startPoint y: 219, endPoint x: 275, endPoint y: 223, distance: 43.8
click at [275, 223] on div at bounding box center [275, 222] width 1 height 59
type input "32"
type input "298"
click at [367, 209] on div "This is a topographic map. The curved lines are called contour lines. Contour l…" at bounding box center [125, 222] width 3908 height 59
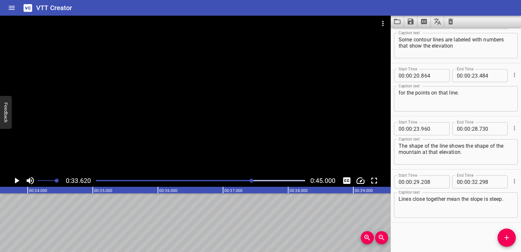
scroll to position [0, 2190]
click at [501, 236] on span "Add Cue" at bounding box center [507, 237] width 18 height 8
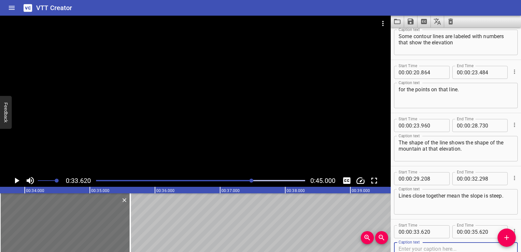
scroll to position [284, 0]
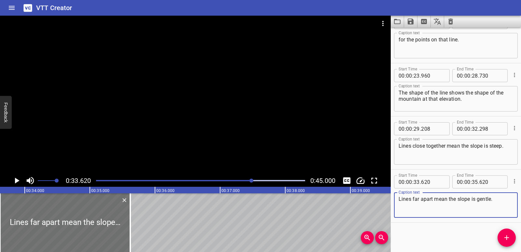
type textarea "Lines far apart mean the slope is gentle."
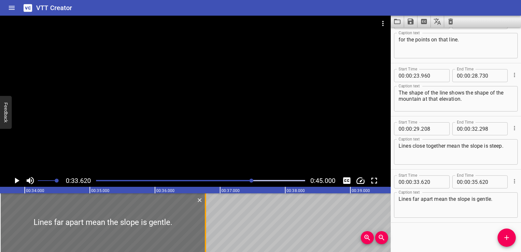
drag, startPoint x: 144, startPoint y: 224, endPoint x: 205, endPoint y: 221, distance: 60.6
click at [205, 221] on div at bounding box center [205, 222] width 7 height 59
type input "36"
type input "775"
drag, startPoint x: 0, startPoint y: 210, endPoint x: 5, endPoint y: 210, distance: 5.2
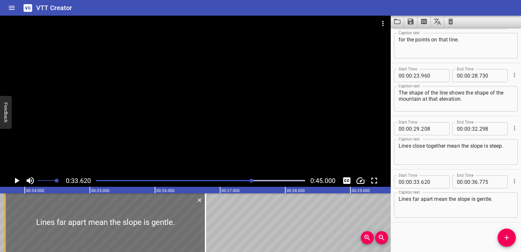
click at [5, 210] on div at bounding box center [5, 222] width 1 height 59
type input "700"
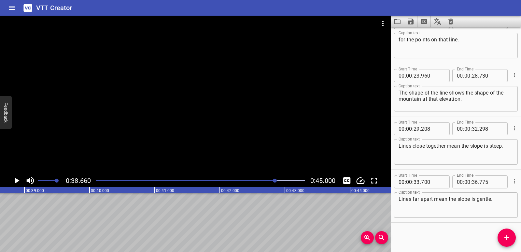
scroll to position [0, 2518]
click at [512, 237] on span "Add Cue" at bounding box center [507, 237] width 18 height 8
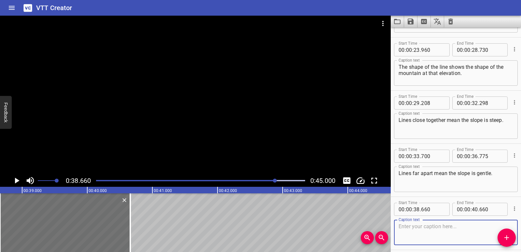
scroll to position [337, 0]
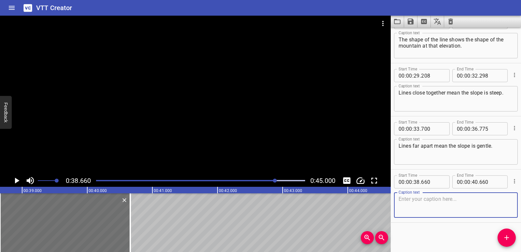
click at [419, 204] on textarea at bounding box center [456, 205] width 115 height 19
paste textarea "By reading these lines, we can plan the best and safest path for our hike."
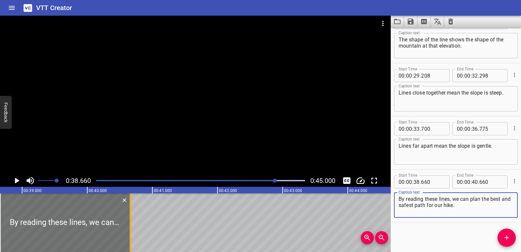
type textarea "By reading these lines, we can plan the best and safest path for our hike."
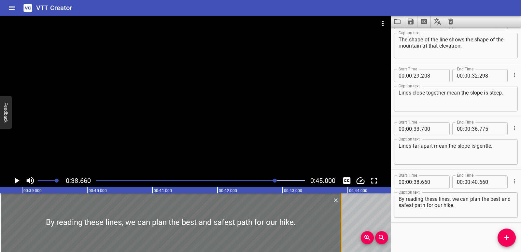
drag, startPoint x: 128, startPoint y: 221, endPoint x: 339, endPoint y: 221, distance: 211.3
click at [339, 221] on div at bounding box center [341, 222] width 7 height 59
type input "43"
type input "905"
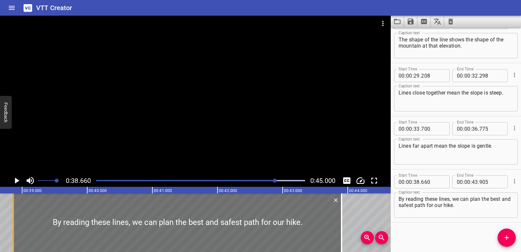
drag, startPoint x: 0, startPoint y: 211, endPoint x: 13, endPoint y: 212, distance: 13.4
click at [13, 212] on div at bounding box center [13, 222] width 1 height 59
type input "865"
click at [19, 180] on icon "Play/Pause" at bounding box center [17, 181] width 10 height 10
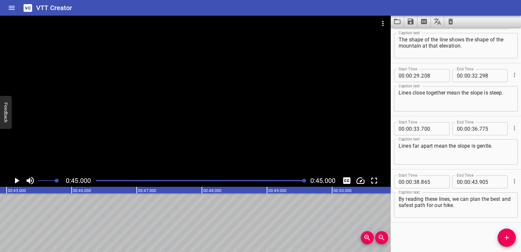
scroll to position [0, 2931]
click at [409, 20] on icon "Save captions to file" at bounding box center [411, 22] width 8 height 8
click at [410, 39] on li "Save to VTT file" at bounding box center [428, 36] width 48 height 12
click at [451, 22] on icon "Clear captions" at bounding box center [450, 22] width 5 height 6
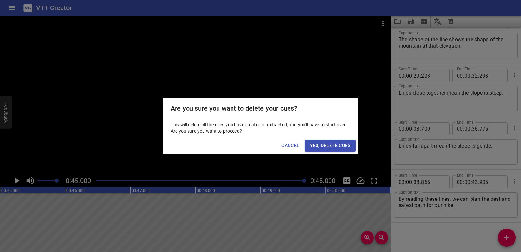
click at [346, 145] on span "Yes, Delete Cues" at bounding box center [330, 145] width 40 height 8
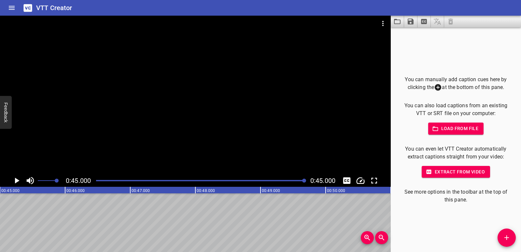
click at [385, 19] on button "Video Options" at bounding box center [383, 24] width 16 height 16
click at [387, 23] on li "Select New Video File..." at bounding box center [407, 24] width 65 height 12
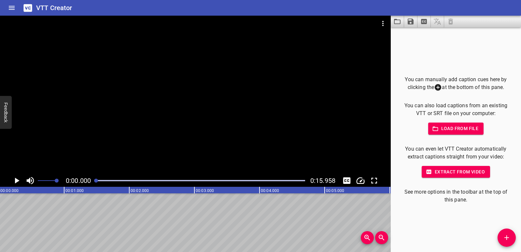
scroll to position [0, 0]
click at [19, 178] on icon "Play/Pause" at bounding box center [17, 181] width 10 height 10
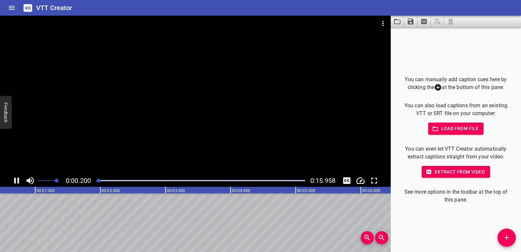
click at [19, 178] on icon "Play/Pause" at bounding box center [16, 180] width 5 height 6
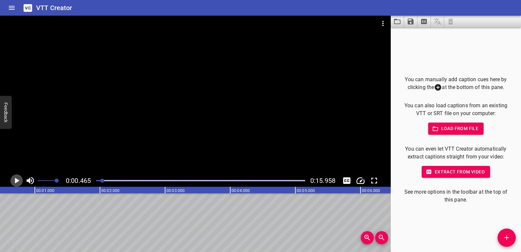
click at [12, 177] on icon "Play/Pause" at bounding box center [17, 181] width 10 height 10
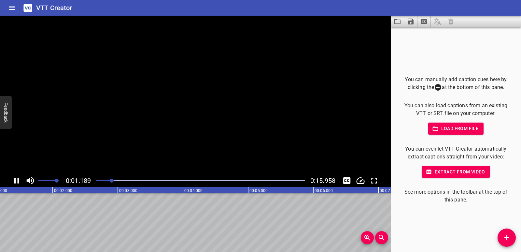
click at [13, 179] on icon "Play/Pause" at bounding box center [17, 181] width 10 height 10
click at [499, 237] on span "Add Cue" at bounding box center [507, 237] width 18 height 8
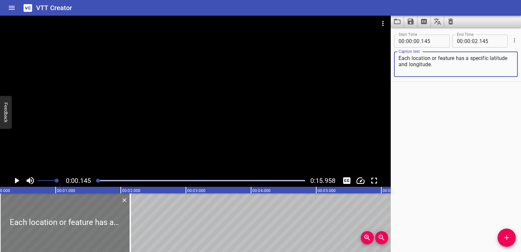
type textarea "Each location or feature has a specific latitude and longitude."
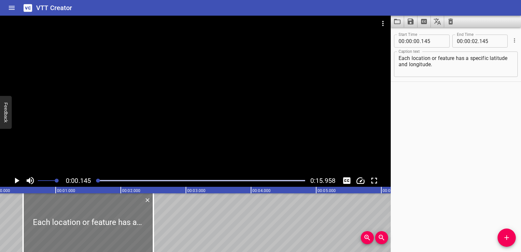
drag, startPoint x: 92, startPoint y: 207, endPoint x: 114, endPoint y: 211, distance: 22.8
click at [114, 211] on div at bounding box center [88, 222] width 130 height 59
type input "500"
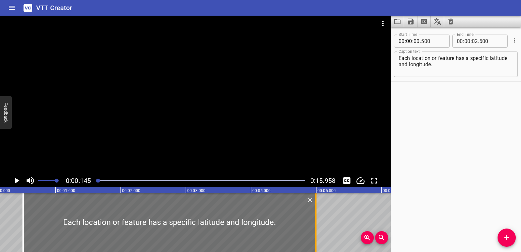
drag, startPoint x: 155, startPoint y: 222, endPoint x: 317, endPoint y: 222, distance: 162.5
click at [317, 222] on div at bounding box center [316, 222] width 7 height 59
type input "04"
type input "995"
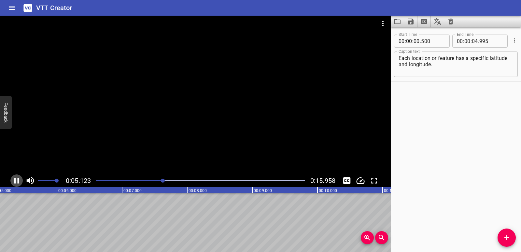
click at [15, 180] on icon "Play/Pause" at bounding box center [16, 180] width 5 height 6
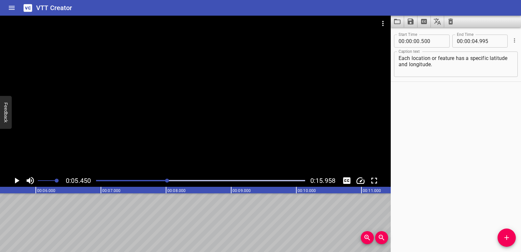
click at [504, 235] on icon "Add Cue" at bounding box center [507, 237] width 8 height 8
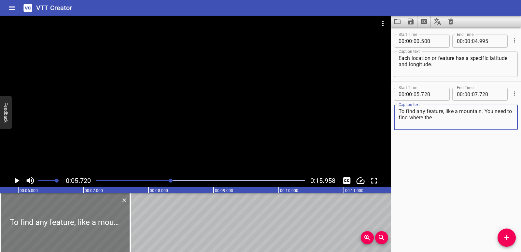
type textarea "To find any feature, like a mountain. You need to find where the"
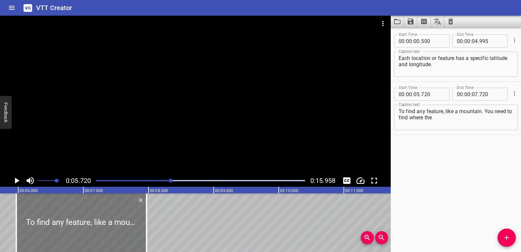
drag, startPoint x: 58, startPoint y: 223, endPoint x: 74, endPoint y: 227, distance: 16.8
click at [74, 227] on div at bounding box center [81, 222] width 130 height 59
type input "970"
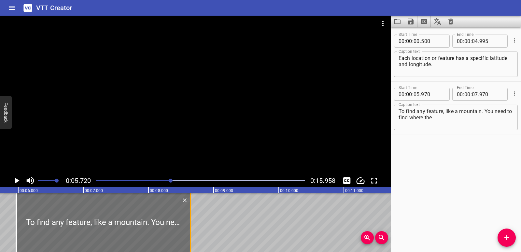
drag, startPoint x: 147, startPoint y: 224, endPoint x: 191, endPoint y: 221, distance: 44.0
click at [191, 221] on div at bounding box center [190, 222] width 7 height 59
type input "08"
type input "645"
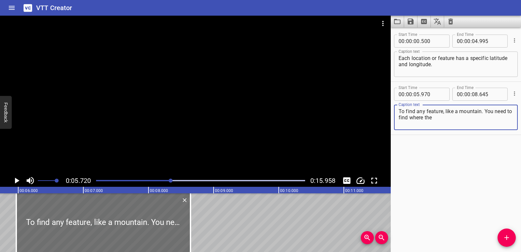
drag, startPoint x: 485, startPoint y: 112, endPoint x: 487, endPoint y: 116, distance: 4.4
click at [487, 116] on textarea "To find any feature, like a mountain. You need to find where the" at bounding box center [456, 117] width 115 height 19
type textarea "To find any feature, like a mountain."
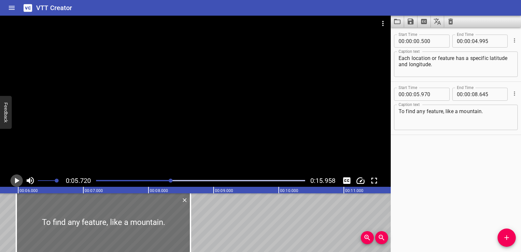
click at [15, 179] on icon "Play/Pause" at bounding box center [17, 181] width 10 height 10
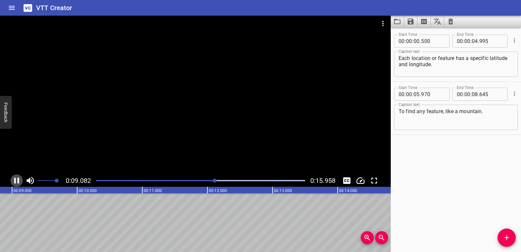
click at [19, 182] on icon "Play/Pause" at bounding box center [16, 180] width 5 height 6
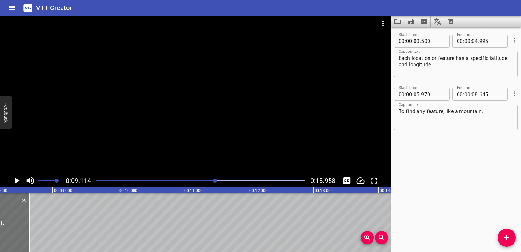
scroll to position [0, 530]
drag, startPoint x: 33, startPoint y: 225, endPoint x: 24, endPoint y: 226, distance: 9.2
click at [24, 226] on div at bounding box center [23, 222] width 1 height 59
type input "505"
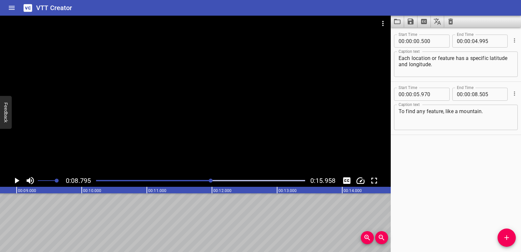
scroll to position [0, 573]
click at [514, 234] on span "Add Cue" at bounding box center [507, 237] width 18 height 8
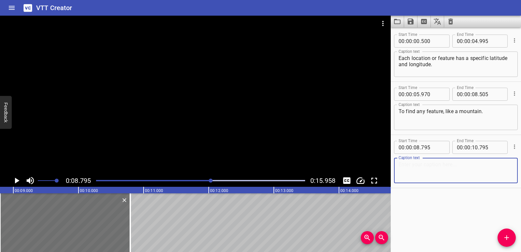
paste textarea "You need to find where the latitude line crosses the longitude line of this fea…"
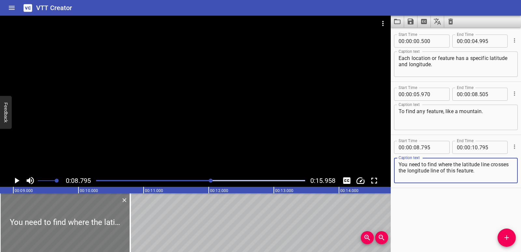
type textarea "You need to find where the latitude line crosses the longitude line of this fea…"
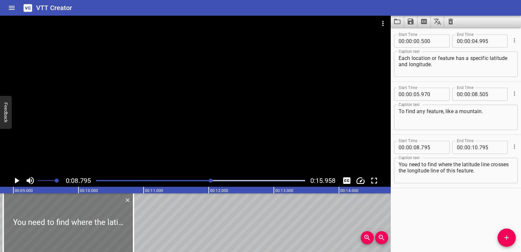
click at [44, 213] on div at bounding box center [68, 222] width 130 height 59
type input "845"
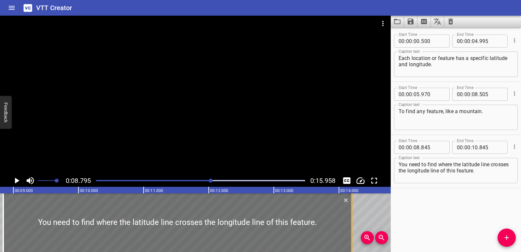
drag, startPoint x: 134, startPoint y: 216, endPoint x: 353, endPoint y: 216, distance: 218.5
click at [353, 216] on div at bounding box center [351, 222] width 7 height 59
type input "14"
type input "200"
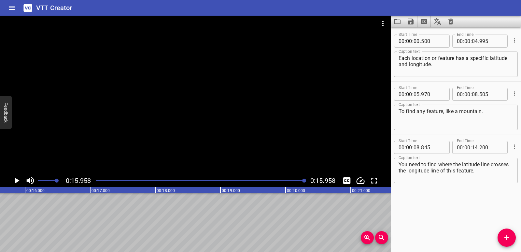
scroll to position [0, 1039]
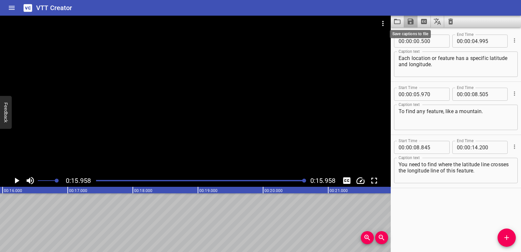
click at [411, 21] on icon "Save captions to file" at bounding box center [411, 22] width 6 height 6
click at [417, 35] on li "Save to VTT file" at bounding box center [428, 36] width 48 height 12
